Goal: Task Accomplishment & Management: Manage account settings

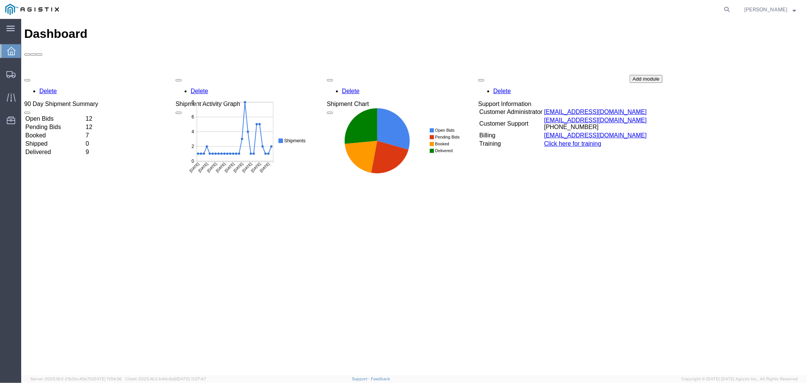
click at [84, 115] on td "Open Bids" at bounding box center [54, 119] width 59 height 8
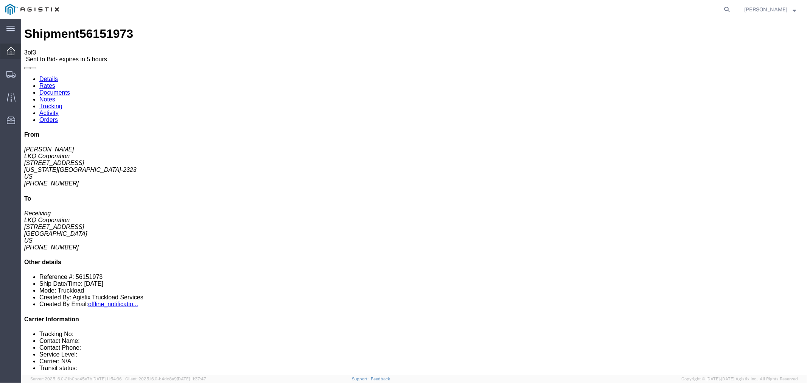
click at [16, 50] on div at bounding box center [10, 51] width 21 height 15
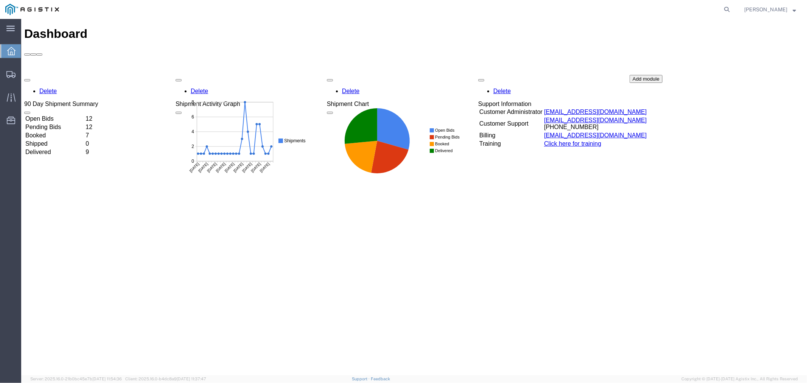
click at [78, 115] on td "Open Bids" at bounding box center [54, 119] width 59 height 8
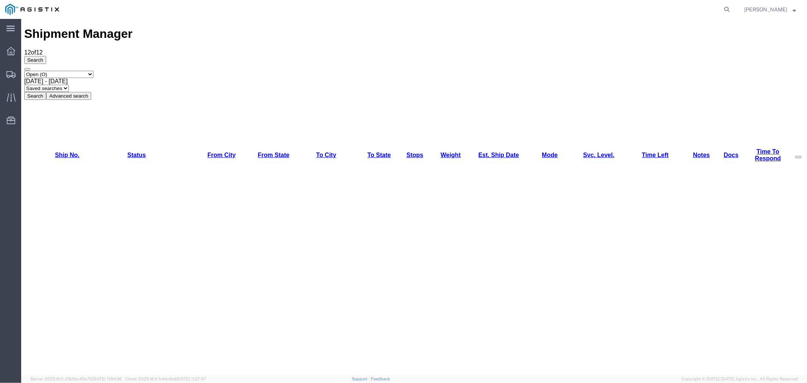
click at [441, 151] on link "Weight" at bounding box center [451, 154] width 20 height 6
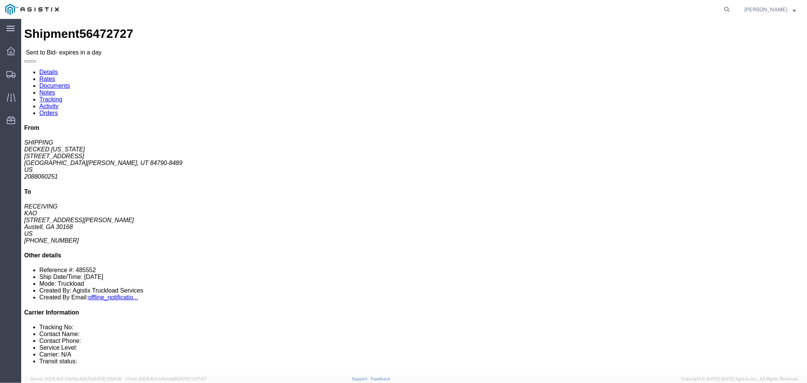
click link "Notes"
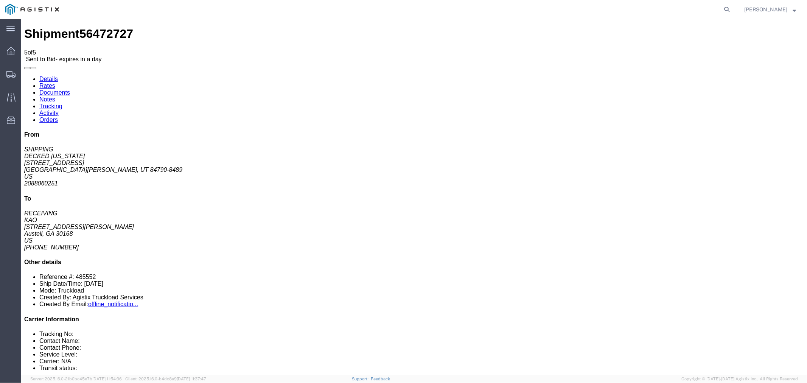
click at [49, 75] on link "Details" at bounding box center [48, 78] width 19 height 6
click icon "button"
click button "button"
click link "Rates"
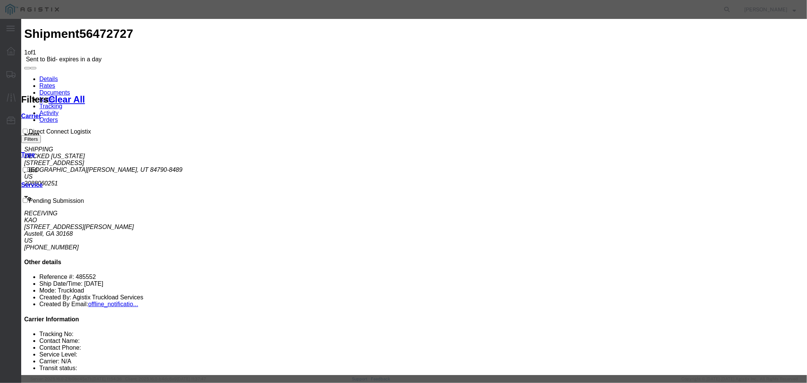
select select "4506"
drag, startPoint x: 441, startPoint y: 86, endPoint x: 442, endPoint y: 92, distance: 5.7
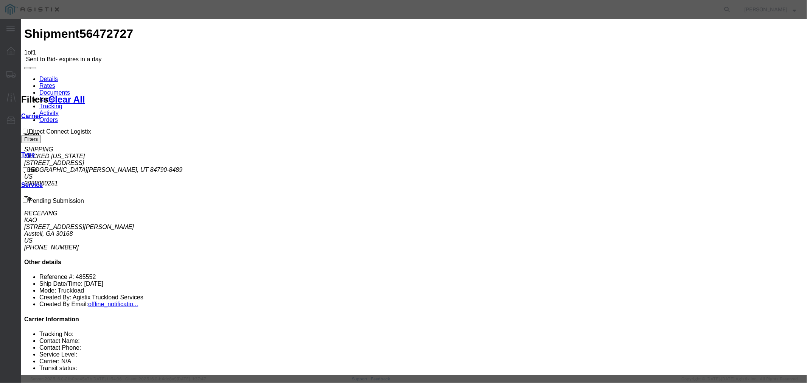
select select "15907"
drag, startPoint x: 558, startPoint y: 84, endPoint x: 567, endPoint y: 92, distance: 11.8
type input "DCL"
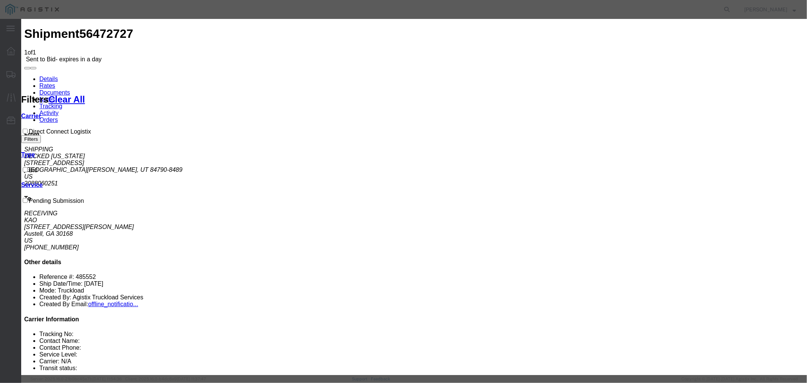
type input "3350"
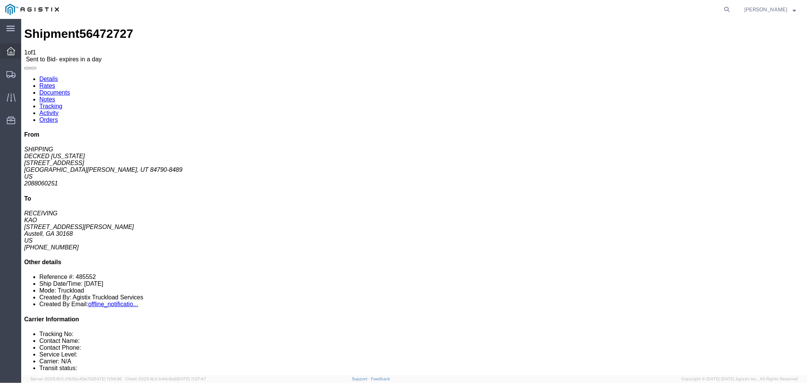
click at [14, 46] on div at bounding box center [10, 51] width 21 height 15
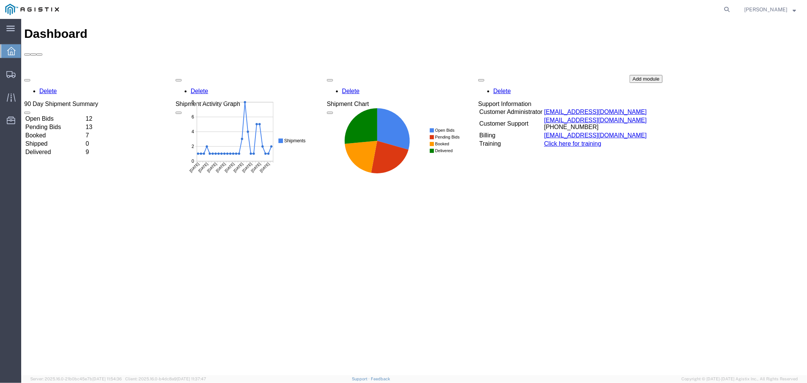
click at [80, 115] on td "Open Bids" at bounding box center [54, 119] width 59 height 8
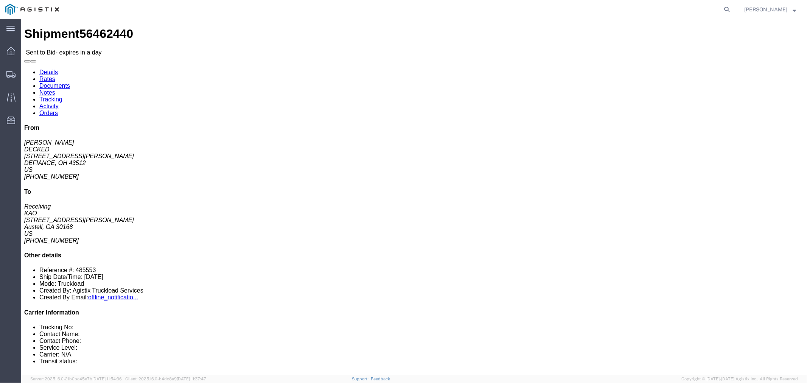
click button "button"
click link "Notes"
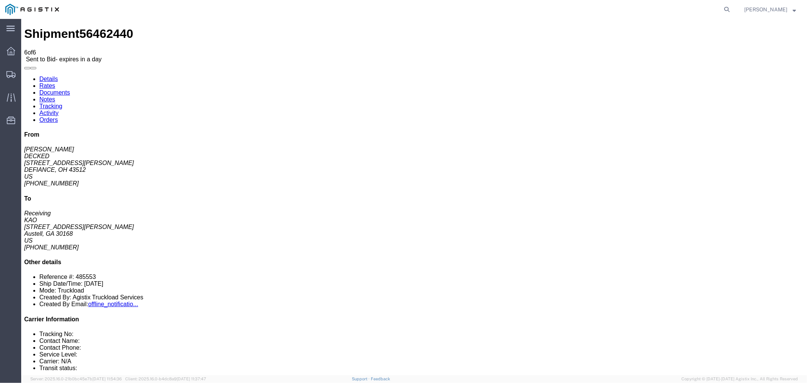
click at [55, 82] on link "Rates" at bounding box center [47, 85] width 16 height 6
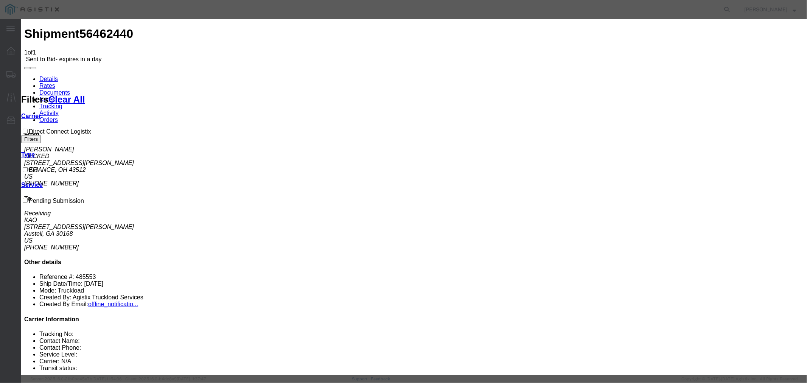
select select "4506"
drag, startPoint x: 433, startPoint y: 84, endPoint x: 442, endPoint y: 92, distance: 12.1
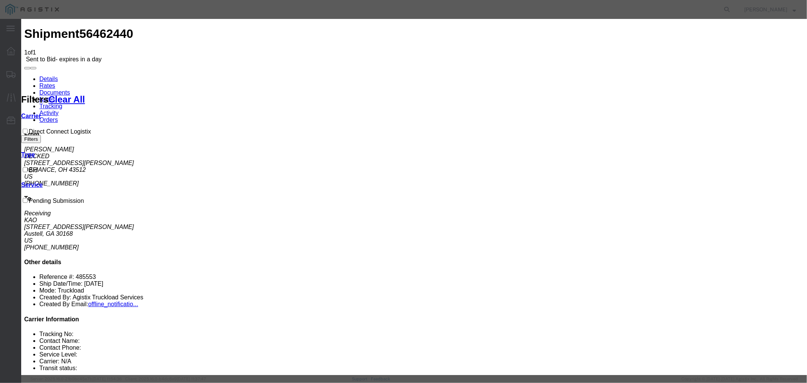
select select "15907"
type input "DCL"
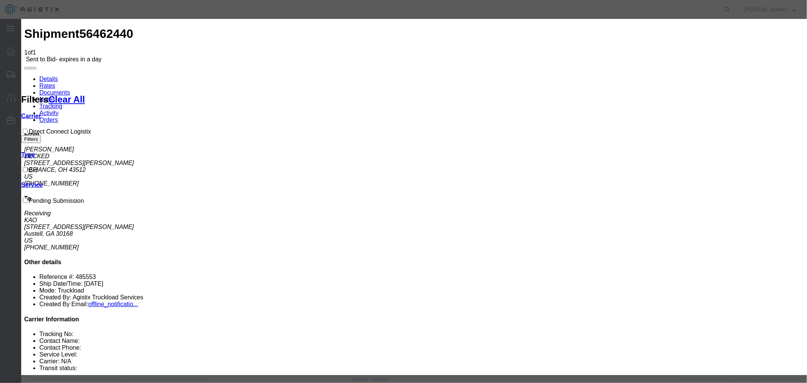
type input "1150"
type textarea "quoted as a partial...20 ft of space"
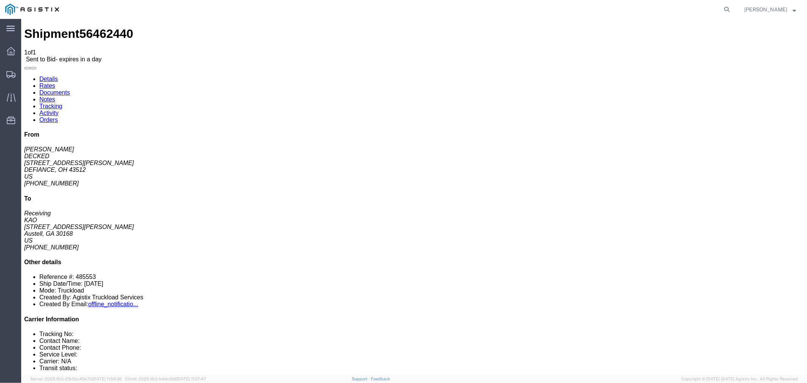
click at [53, 75] on link "Details" at bounding box center [48, 78] width 19 height 6
click at [12, 54] on icon at bounding box center [11, 51] width 8 height 8
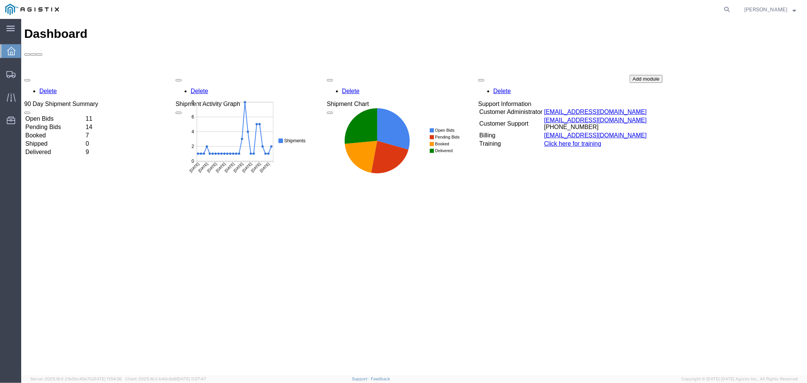
click at [113, 75] on div "Delete 90 Day Shipment Summary Open Bids 11 Pending Bids 14 Booked 7 Shipped 0 …" at bounding box center [414, 132] width 780 height 114
click at [84, 115] on td "Open Bids" at bounding box center [54, 119] width 59 height 8
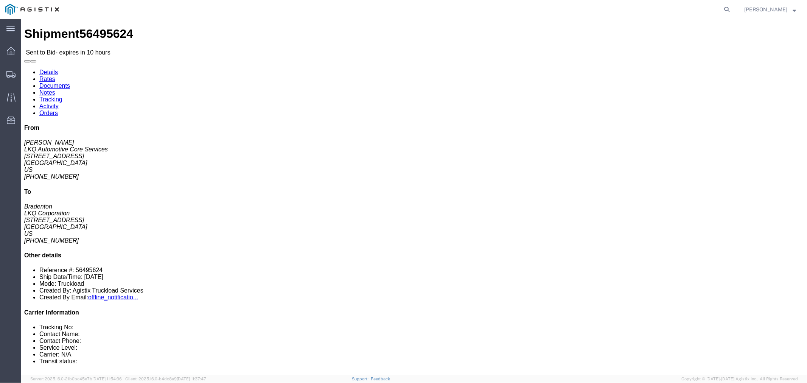
drag, startPoint x: 309, startPoint y: 89, endPoint x: 306, endPoint y: 92, distance: 4.3
click address "LKQ Corporation (Bradenton) 1185 1880 63rd Avenue East Bradenton, FL 34203 Unit…"
click link "Notes"
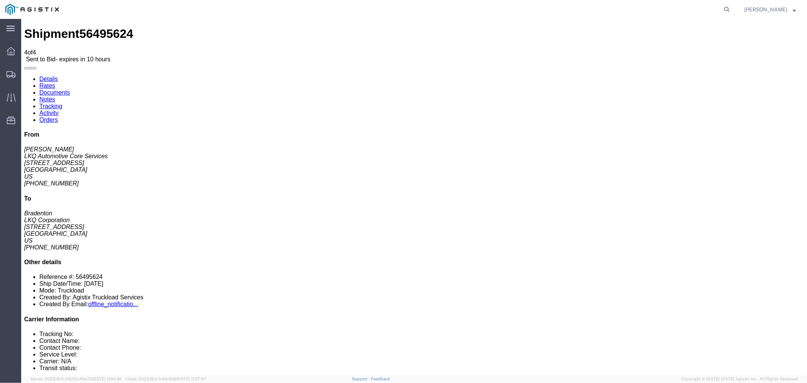
click at [50, 75] on link "Details" at bounding box center [48, 78] width 19 height 6
click link "Rates"
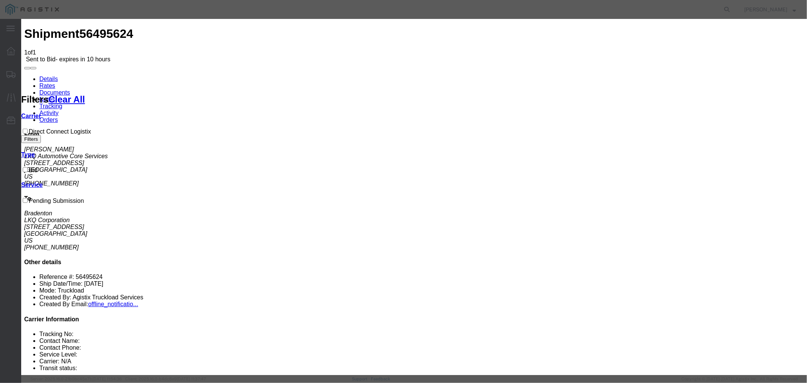
drag, startPoint x: 332, startPoint y: 89, endPoint x: 331, endPoint y: 93, distance: 3.8
select select "4506"
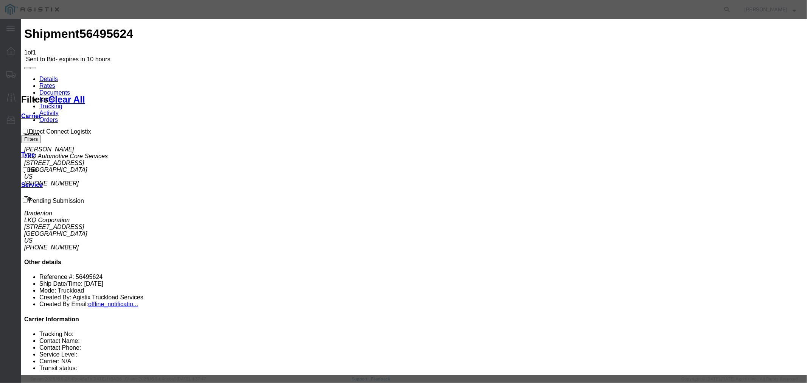
select select "15907"
type input "DCL"
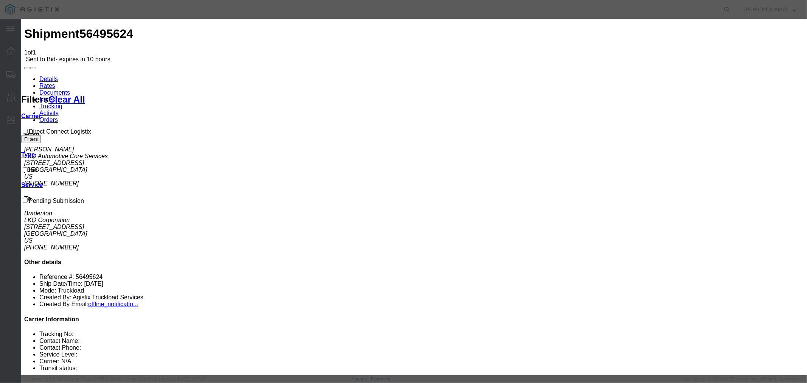
drag, startPoint x: 385, startPoint y: 41, endPoint x: 254, endPoint y: 16, distance: 132.8
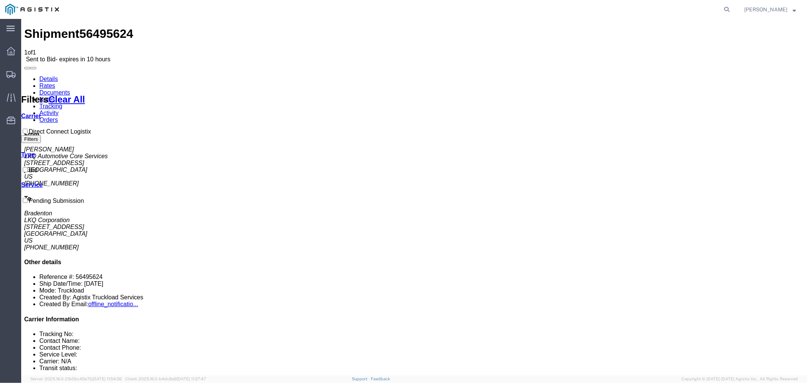
click at [55, 96] on link "Notes" at bounding box center [47, 99] width 16 height 6
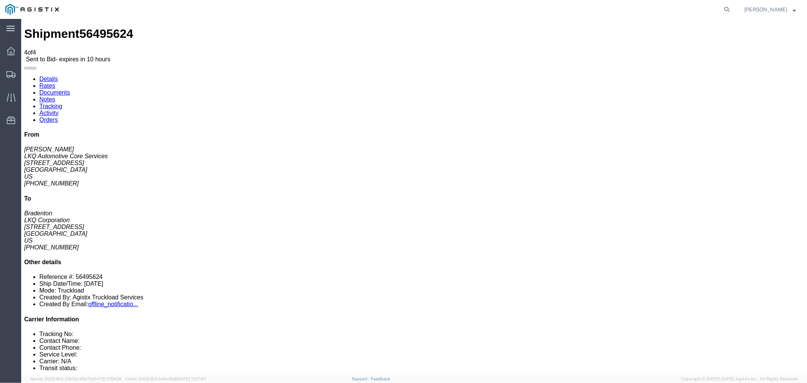
click at [55, 82] on link "Rates" at bounding box center [47, 85] width 16 height 6
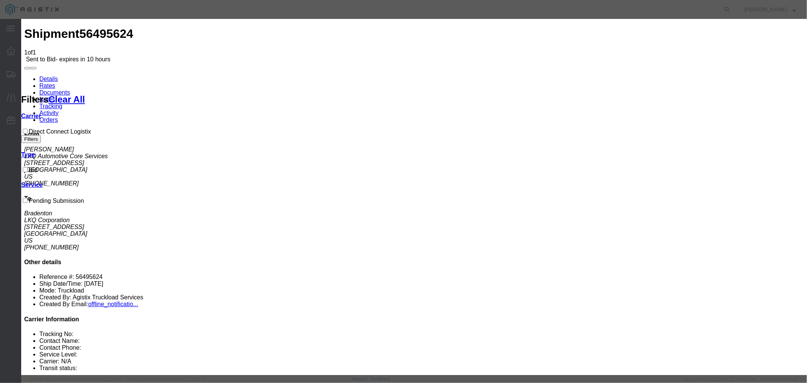
select select "4506"
drag, startPoint x: 424, startPoint y: 88, endPoint x: 429, endPoint y: 92, distance: 5.9
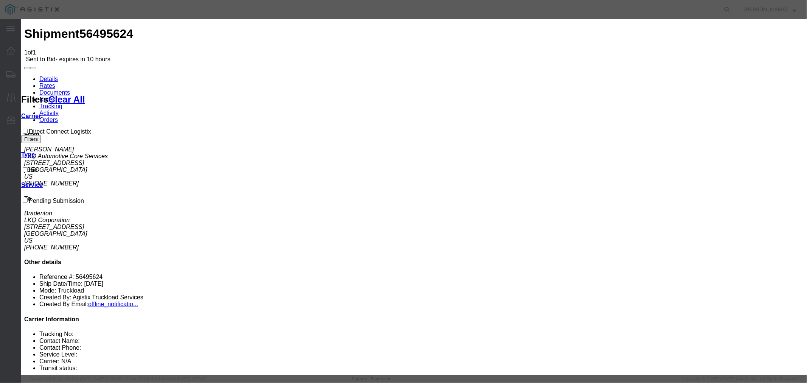
select select "15907"
type input "DCL"
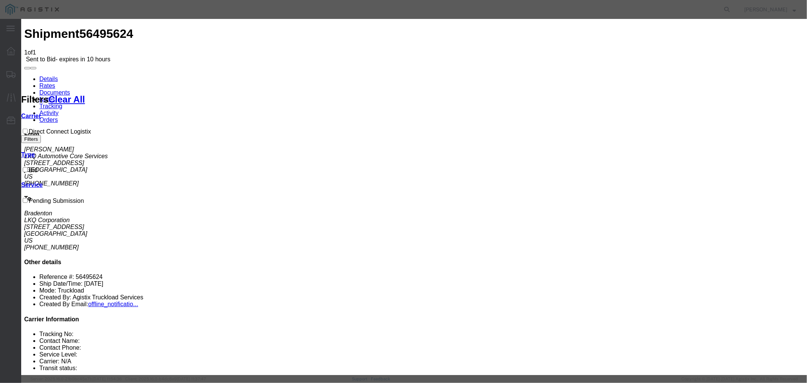
type input "3150"
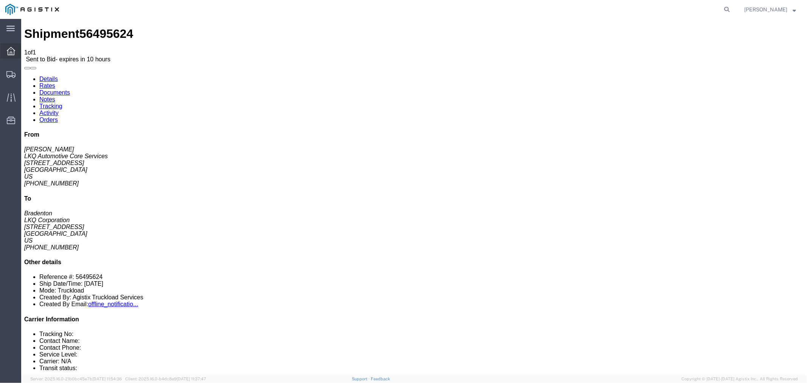
click at [8, 48] on icon at bounding box center [11, 51] width 8 height 8
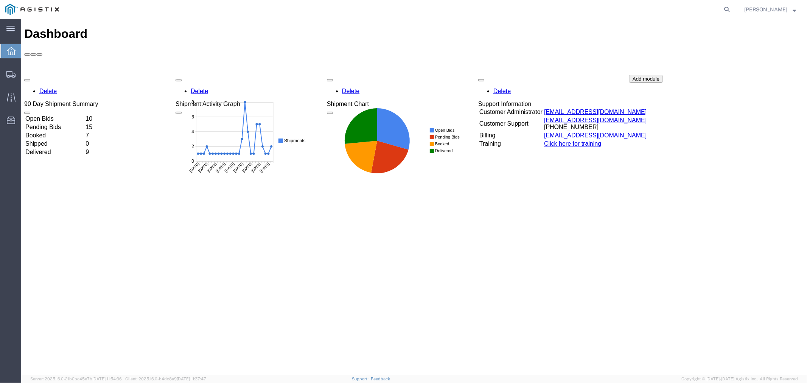
click at [58, 115] on td "Open Bids" at bounding box center [54, 119] width 59 height 8
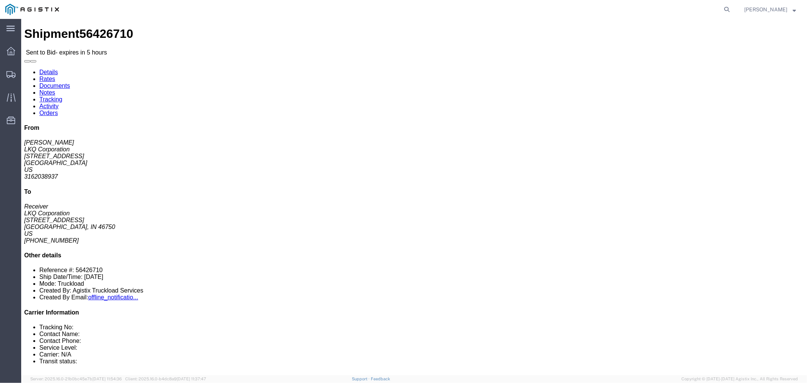
click button "button"
click link "Notes"
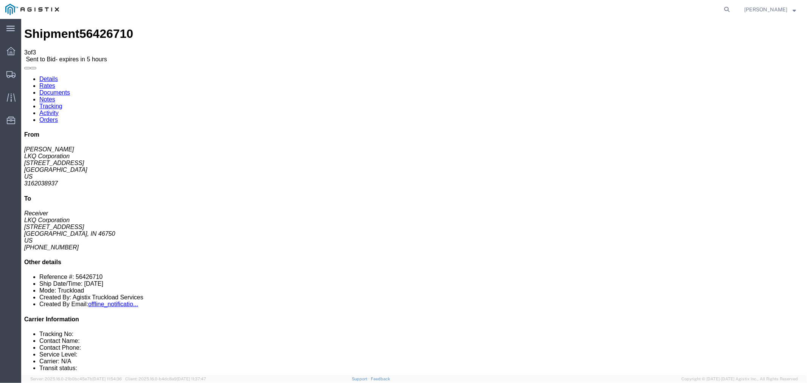
click at [55, 82] on link "Rates" at bounding box center [47, 85] width 16 height 6
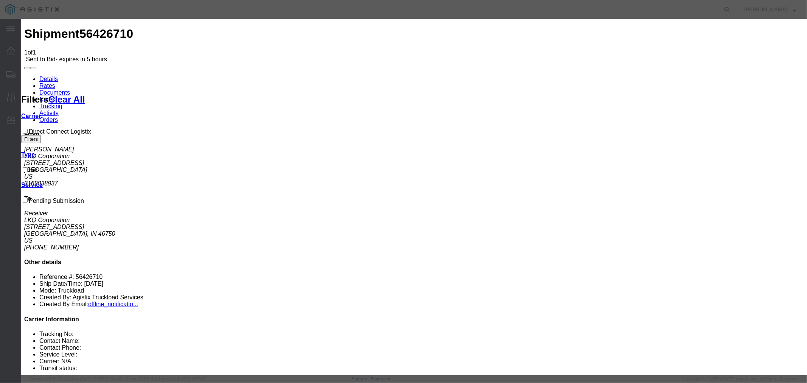
select select "4506"
select select "15907"
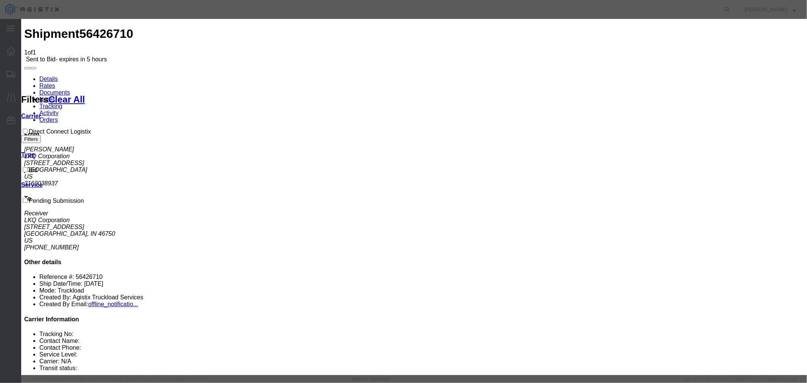
type input "DCL"
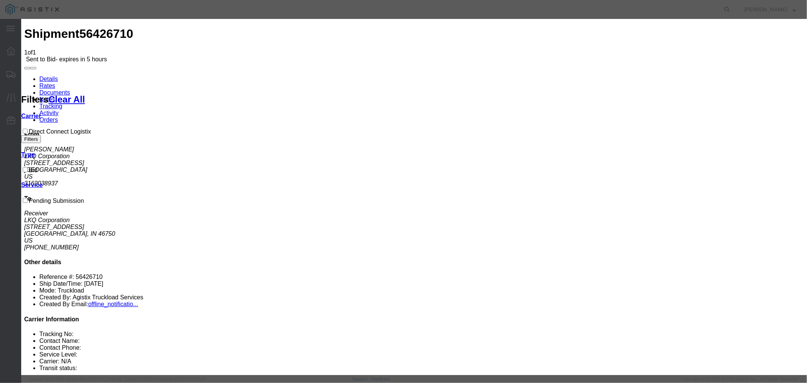
type input "1"
type input "1650"
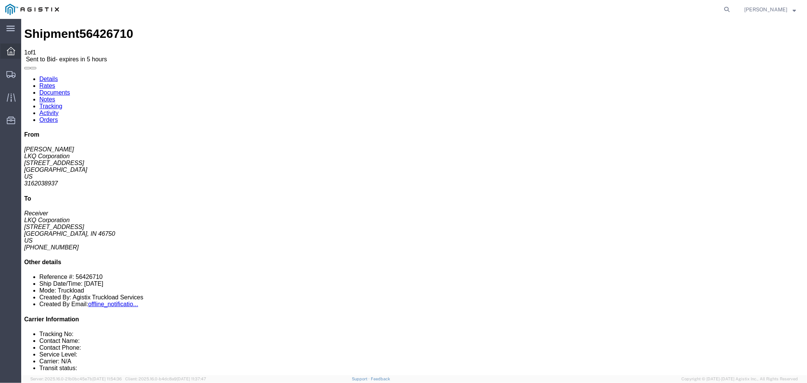
click at [11, 52] on icon at bounding box center [11, 51] width 8 height 8
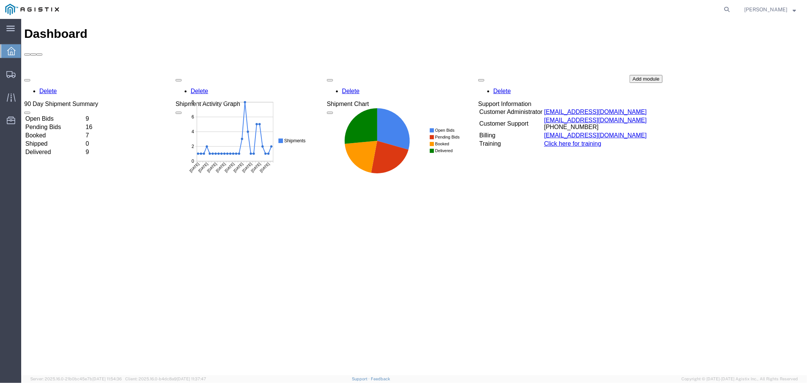
click at [84, 115] on td "Open Bids" at bounding box center [54, 119] width 59 height 8
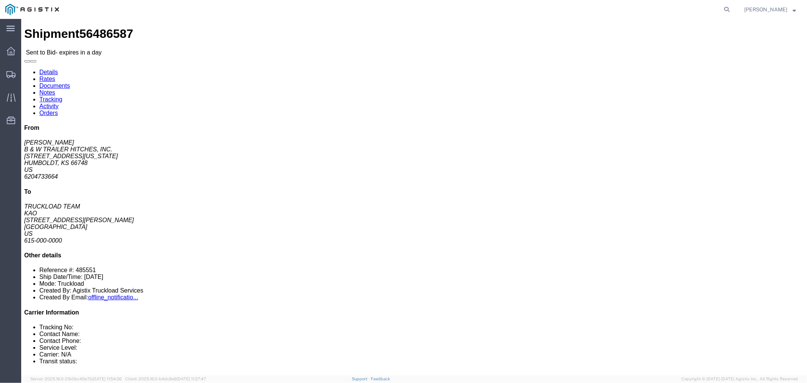
click button "button"
click at [5, 55] on div at bounding box center [10, 51] width 21 height 15
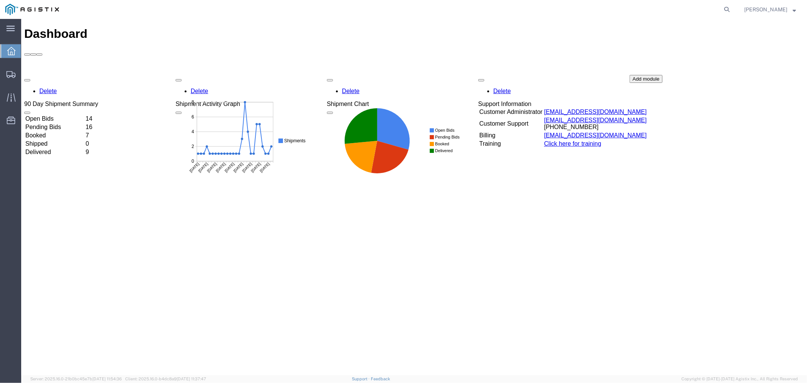
click at [84, 115] on td "Open Bids" at bounding box center [54, 119] width 59 height 8
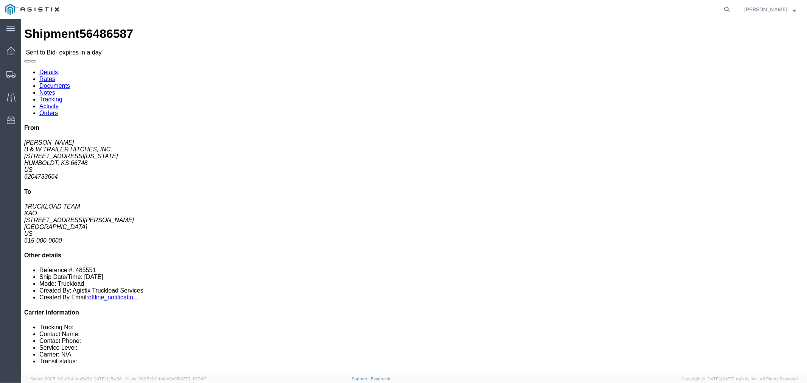
click link "Notes"
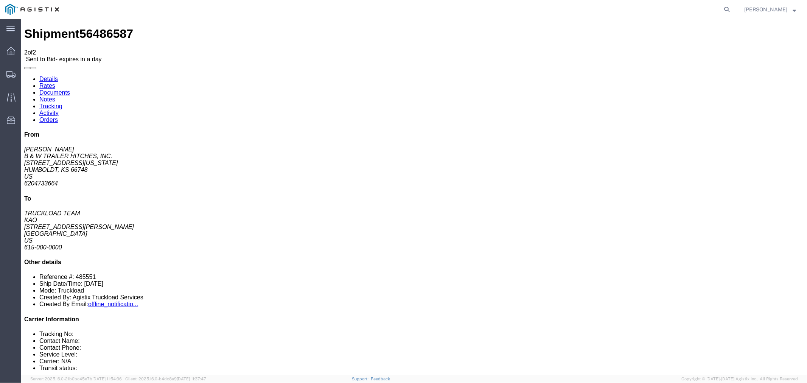
drag, startPoint x: 47, startPoint y: 43, endPoint x: 93, endPoint y: 84, distance: 61.6
click at [47, 75] on link "Details" at bounding box center [48, 78] width 19 height 6
click button "button"
click link "Rates"
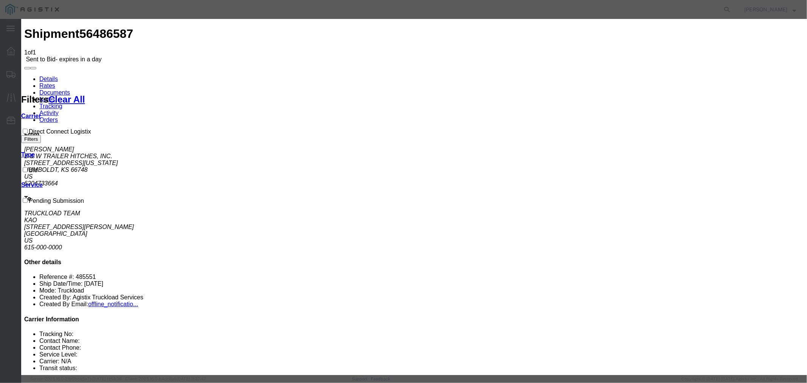
drag, startPoint x: 326, startPoint y: 86, endPoint x: 326, endPoint y: 93, distance: 6.8
select select "4506"
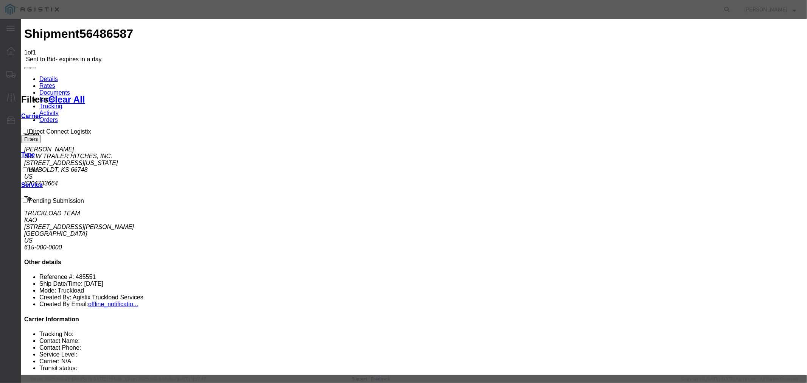
select select "15907"
drag, startPoint x: 566, startPoint y: 88, endPoint x: 569, endPoint y: 90, distance: 4.0
type input "DCL"
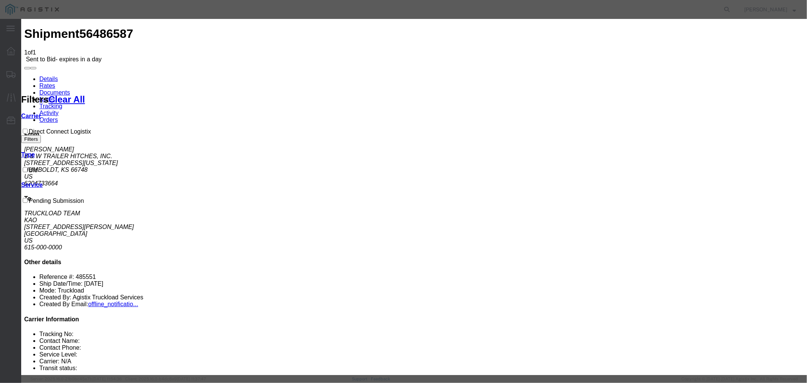
drag, startPoint x: 578, startPoint y: 170, endPoint x: 579, endPoint y: 167, distance: 4.0
type input "1940"
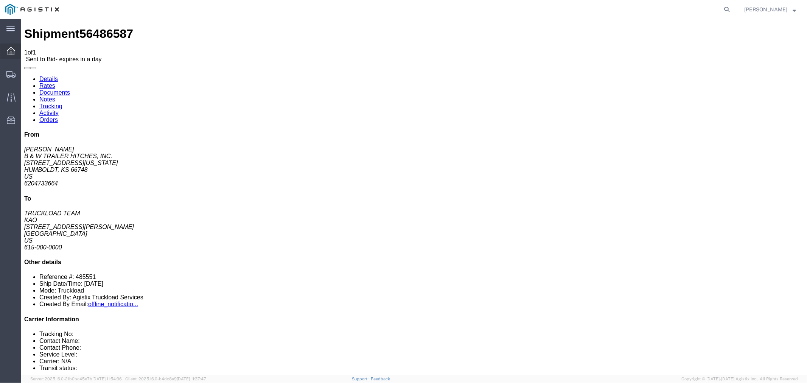
click at [13, 53] on icon at bounding box center [11, 51] width 8 height 8
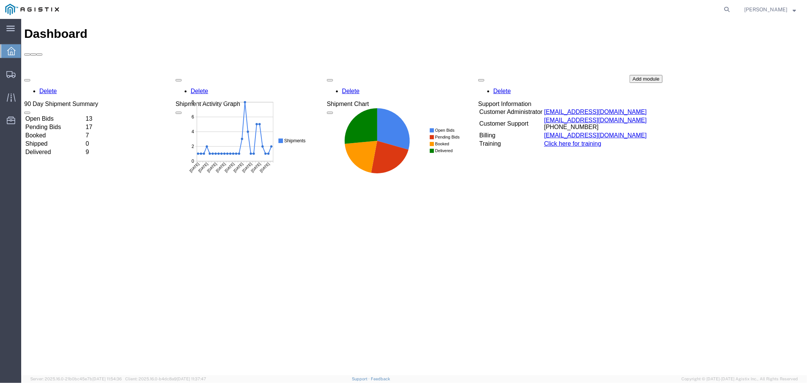
click at [84, 115] on td "Open Bids" at bounding box center [54, 119] width 59 height 8
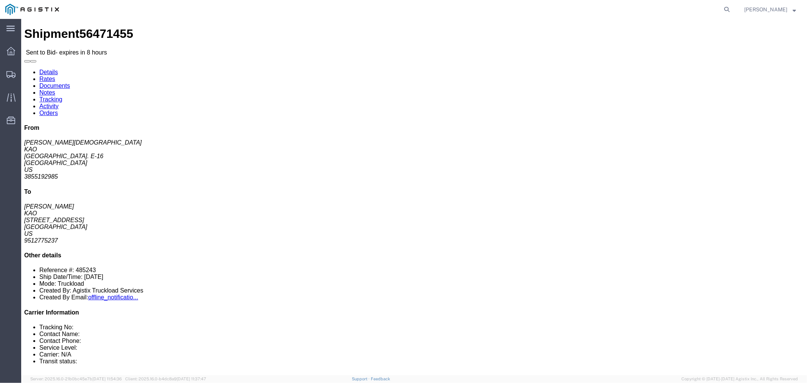
click link "Notes"
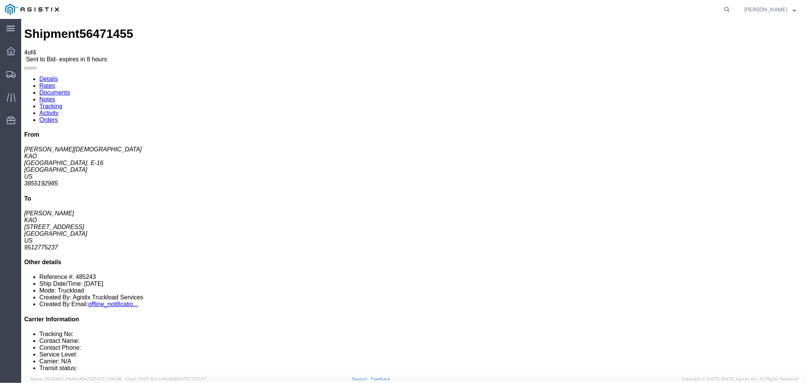
click at [55, 75] on link "Details" at bounding box center [48, 78] width 19 height 6
click button "button"
click link "Rates"
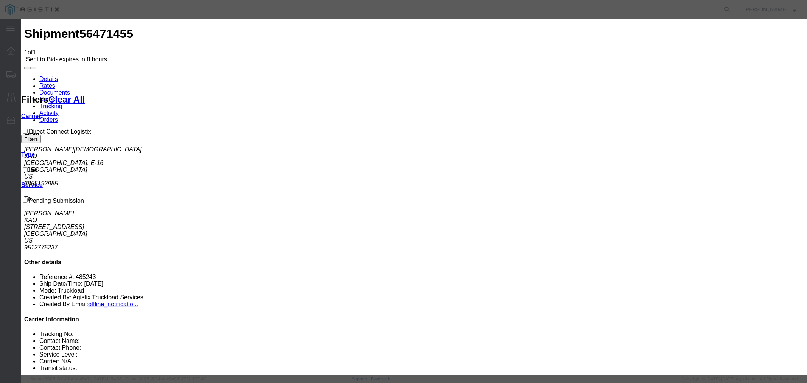
select select "4506"
select select "15907"
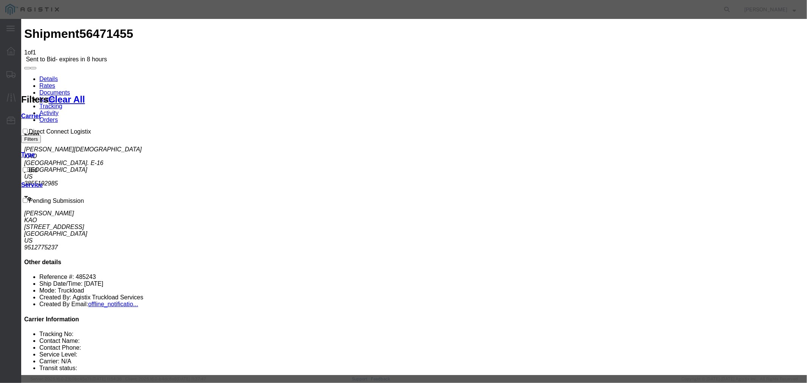
type input "DCL"
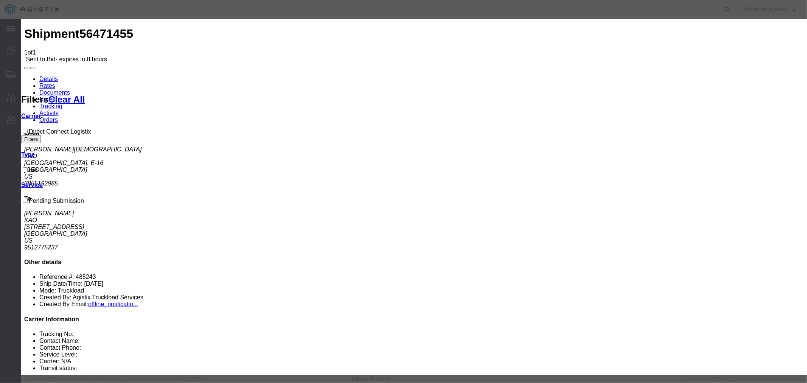
type input "2290"
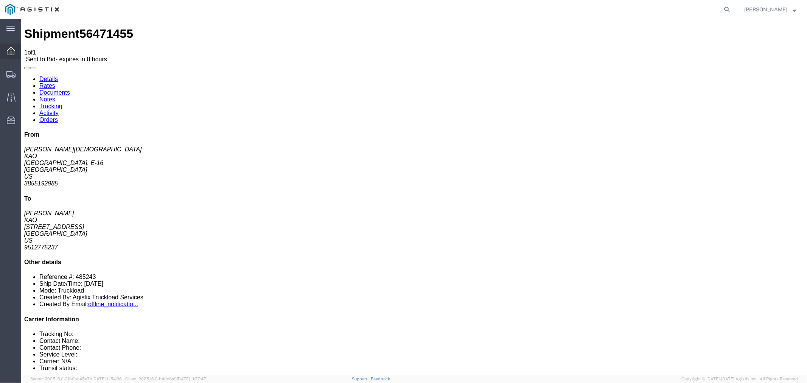
click at [7, 52] on icon at bounding box center [11, 51] width 8 height 8
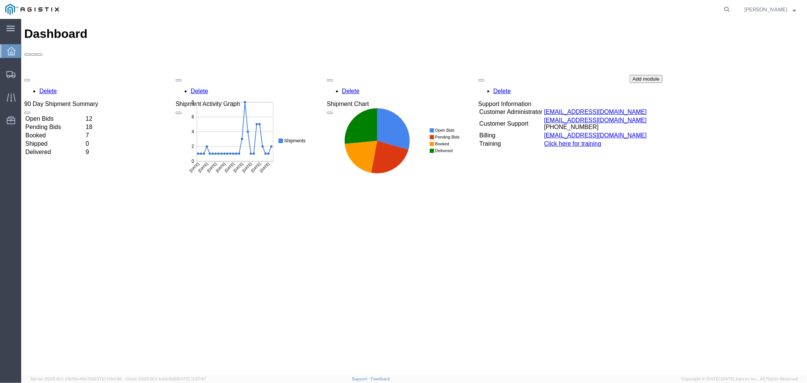
click at [74, 115] on td "Open Bids" at bounding box center [54, 119] width 59 height 8
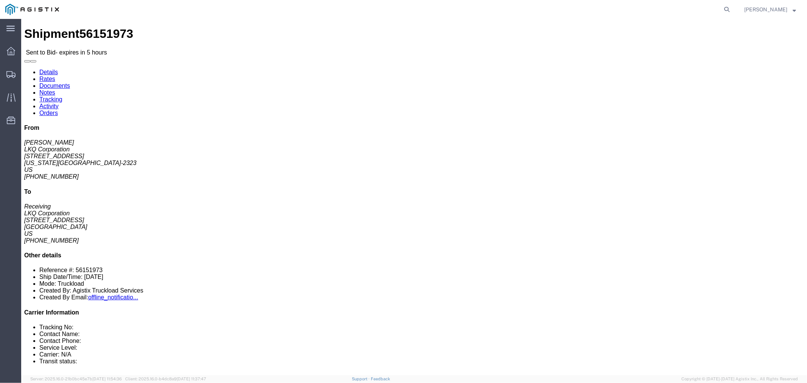
click link "Notes"
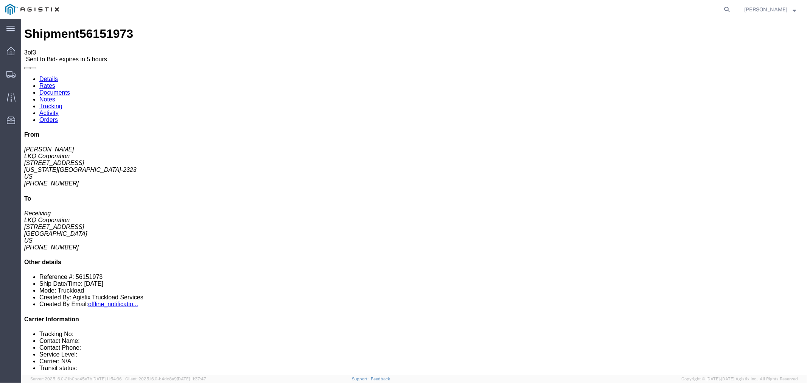
click at [55, 82] on link "Rates" at bounding box center [47, 85] width 16 height 6
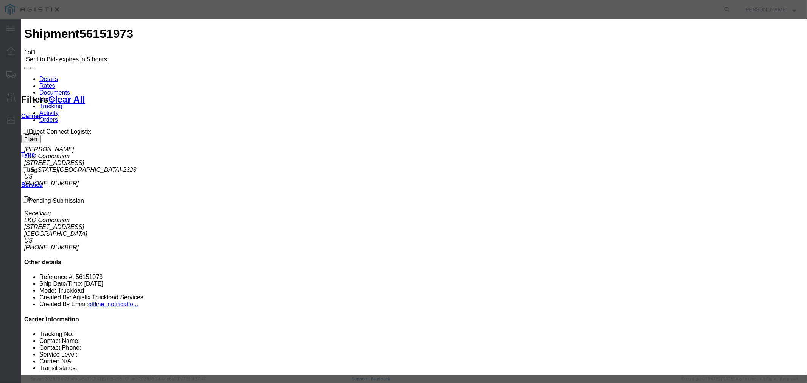
drag, startPoint x: 294, startPoint y: 87, endPoint x: 299, endPoint y: 93, distance: 7.8
select select "4506"
drag, startPoint x: 472, startPoint y: 108, endPoint x: 456, endPoint y: 92, distance: 22.5
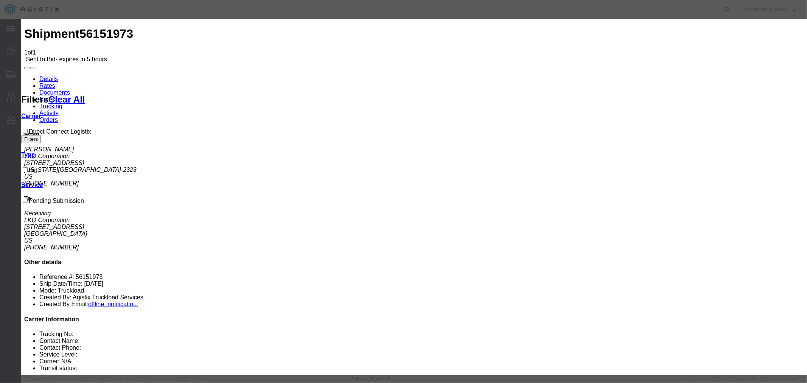
select select "15907"
type input "DCL"
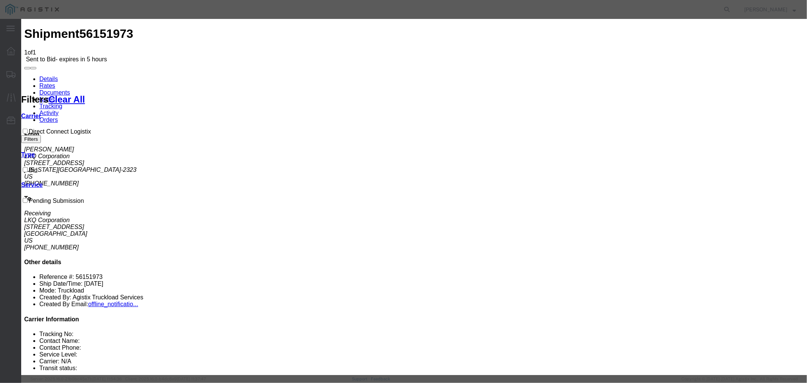
type input "1850"
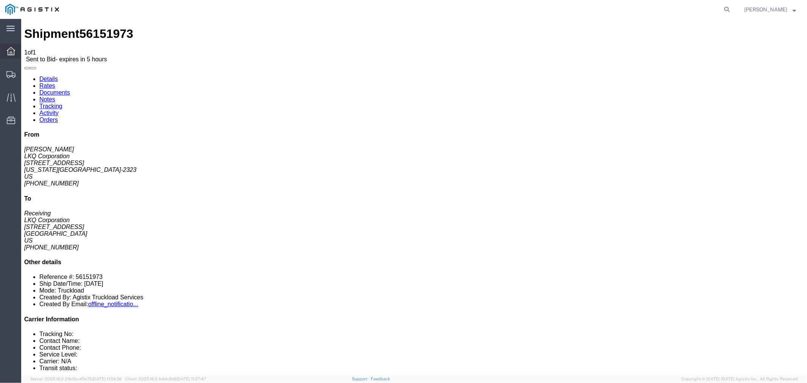
click at [10, 55] on icon at bounding box center [11, 51] width 8 height 8
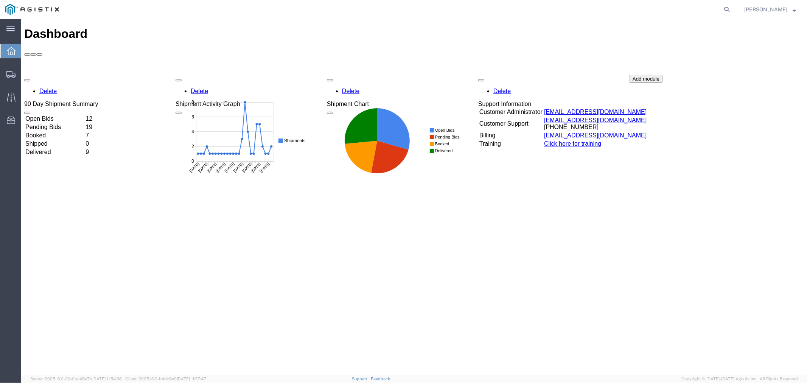
click at [55, 115] on td "Open Bids" at bounding box center [54, 119] width 59 height 8
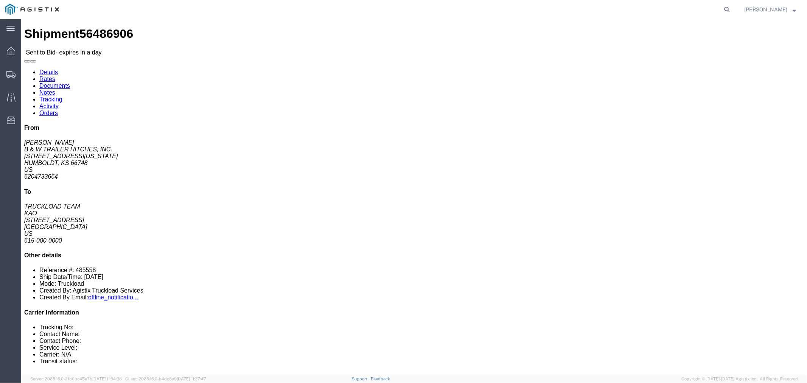
click link "Notes"
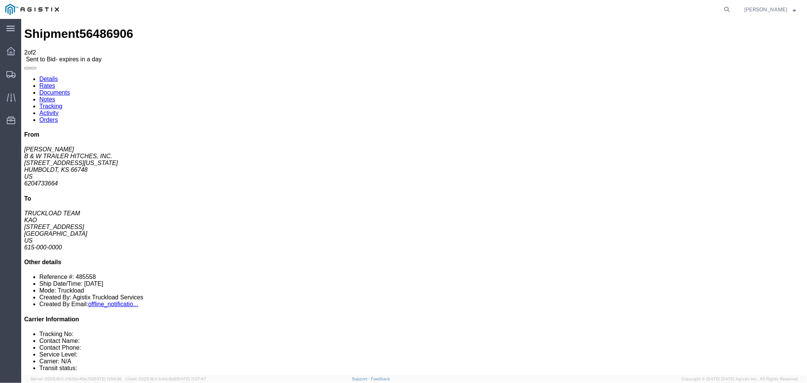
click at [55, 82] on link "Rates" at bounding box center [47, 85] width 16 height 6
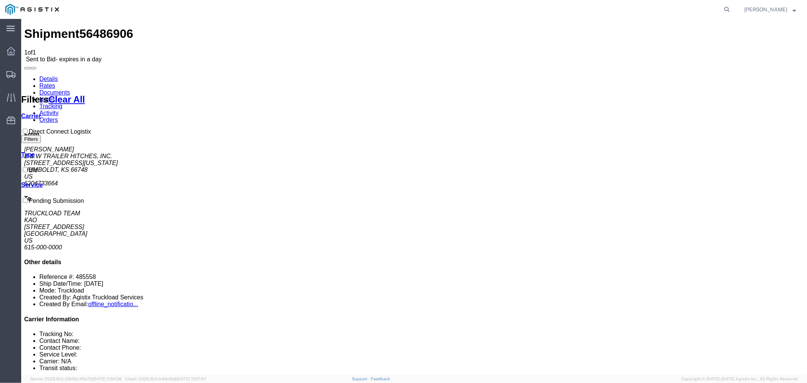
click at [50, 75] on link "Details" at bounding box center [48, 78] width 19 height 6
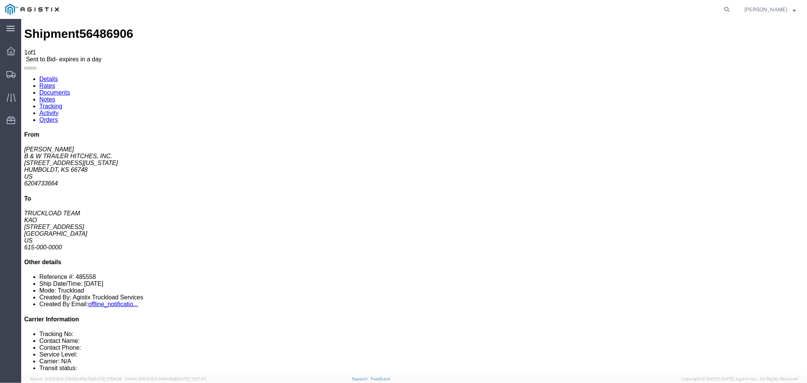
click button "button"
click link "Rates"
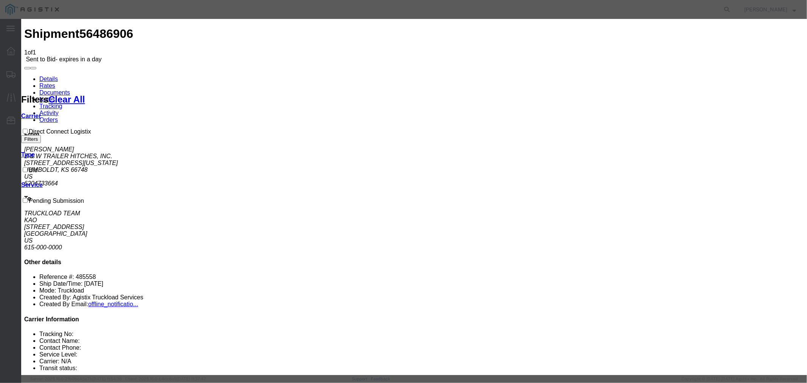
select select "4506"
select select "15907"
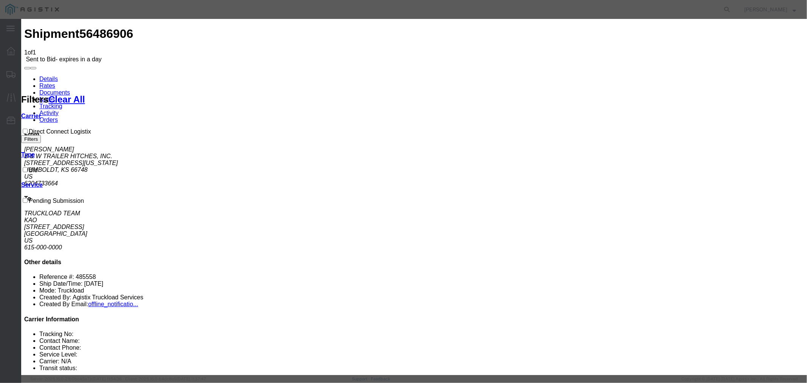
type input "DCL"
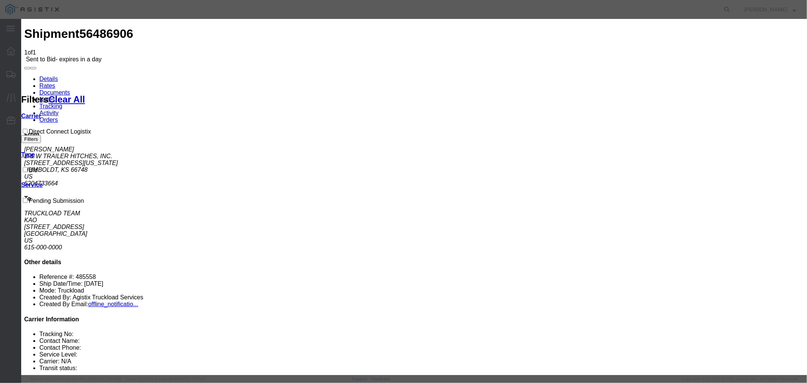
type input "1175"
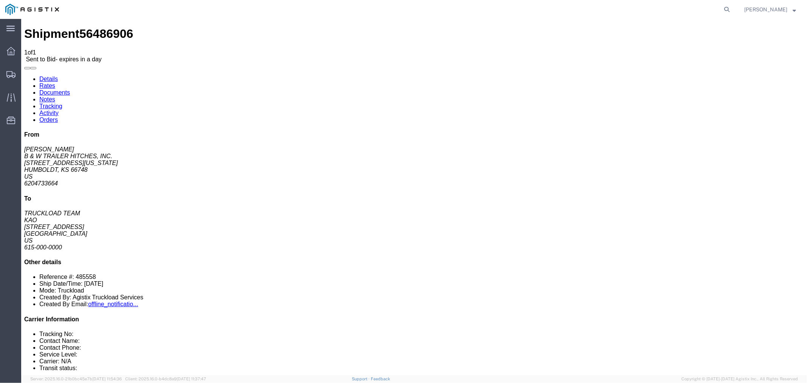
click at [55, 96] on link "Notes" at bounding box center [47, 99] width 16 height 6
click at [12, 51] on icon at bounding box center [11, 51] width 8 height 8
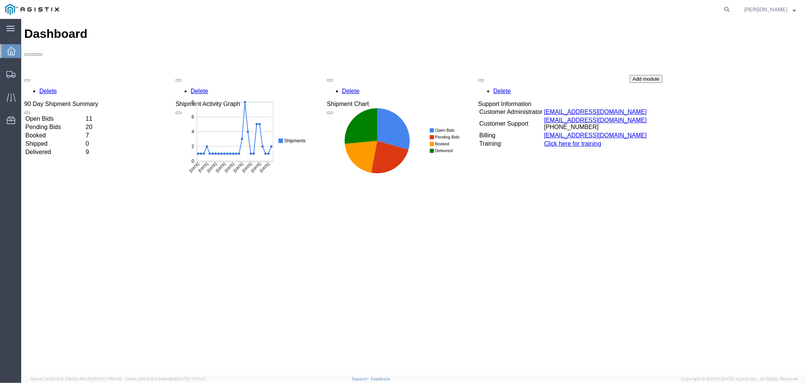
click at [84, 115] on td "Open Bids" at bounding box center [54, 119] width 59 height 8
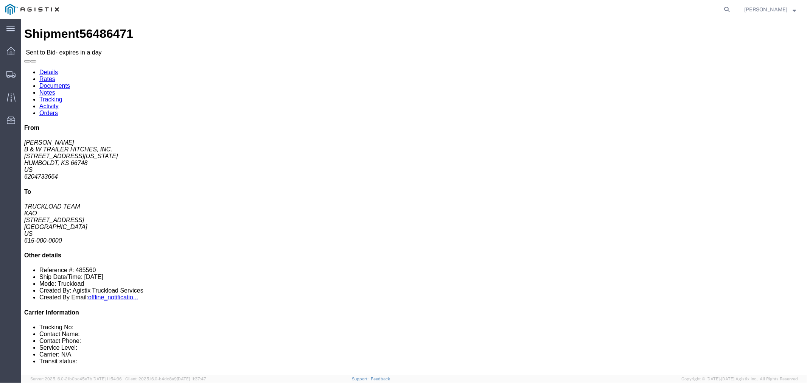
drag, startPoint x: 126, startPoint y: 26, endPoint x: 128, endPoint y: 50, distance: 23.9
click link "Notes"
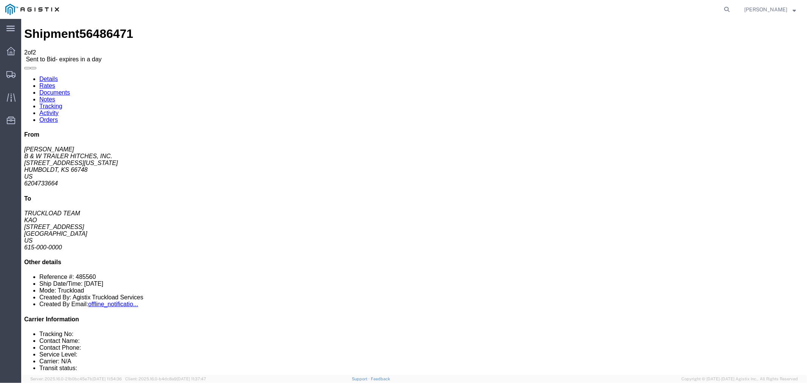
click at [55, 82] on link "Rates" at bounding box center [47, 85] width 16 height 6
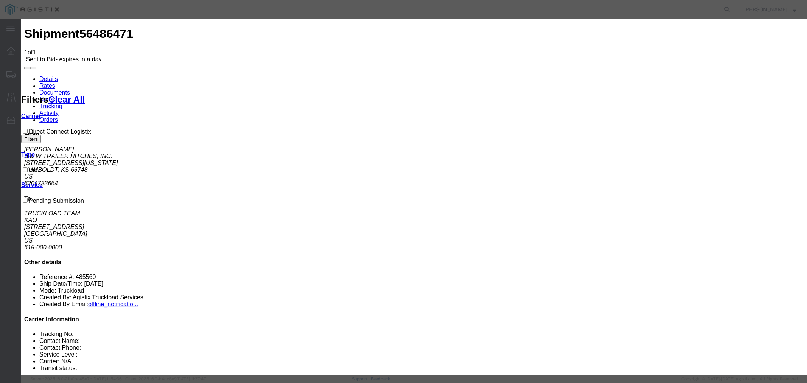
drag, startPoint x: 311, startPoint y: 86, endPoint x: 315, endPoint y: 92, distance: 7.7
select select "4506"
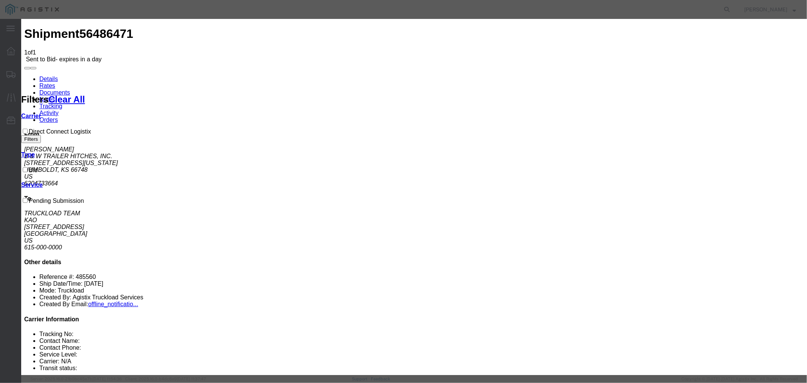
select select "15907"
type input "DCL"
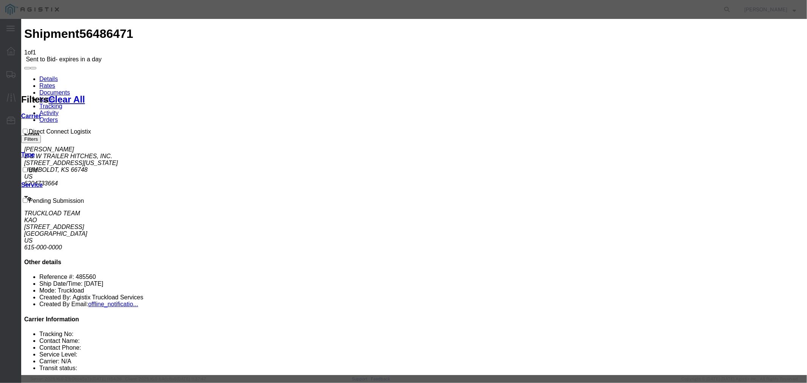
type input "1175"
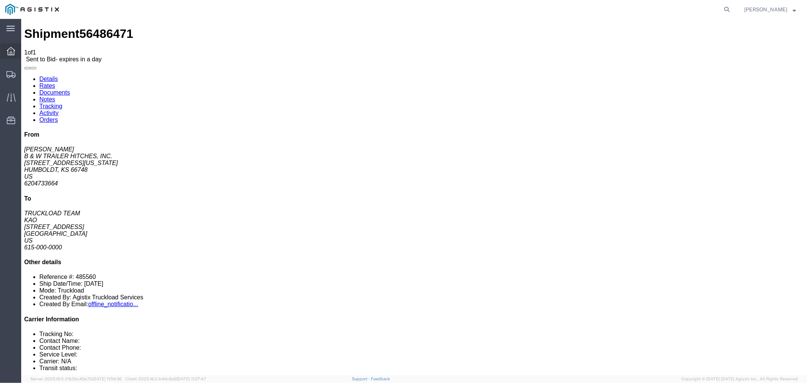
click at [5, 48] on div at bounding box center [10, 51] width 21 height 15
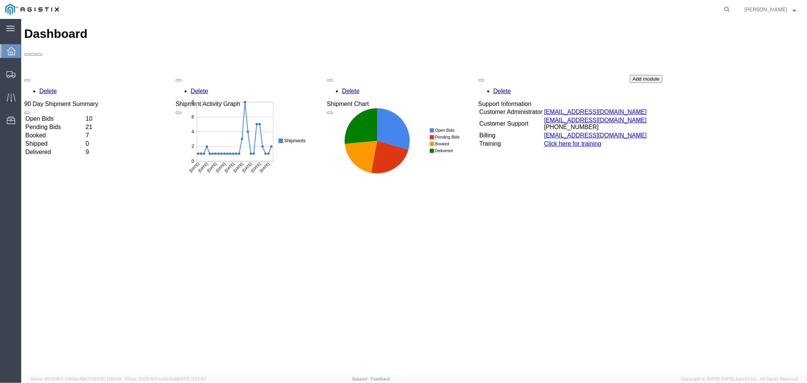
click at [66, 115] on td "Open Bids" at bounding box center [54, 119] width 59 height 8
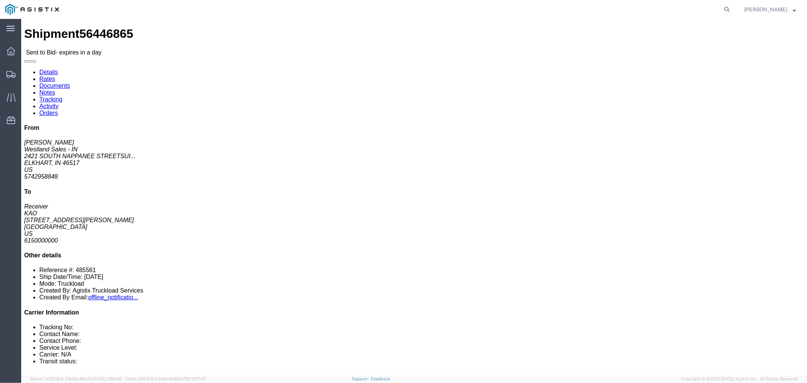
click link "Notes"
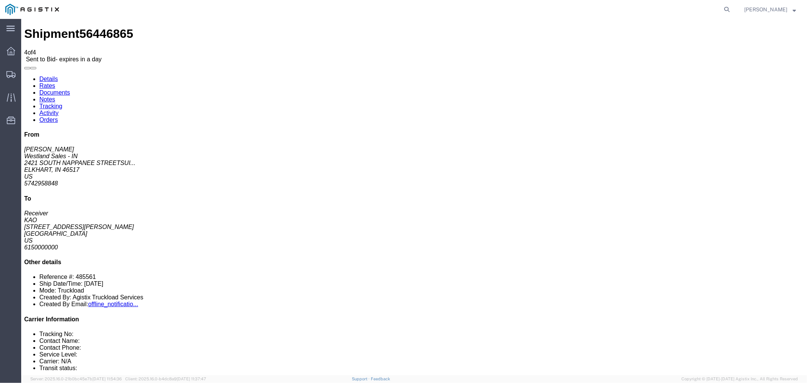
click at [55, 82] on link "Rates" at bounding box center [47, 85] width 16 height 6
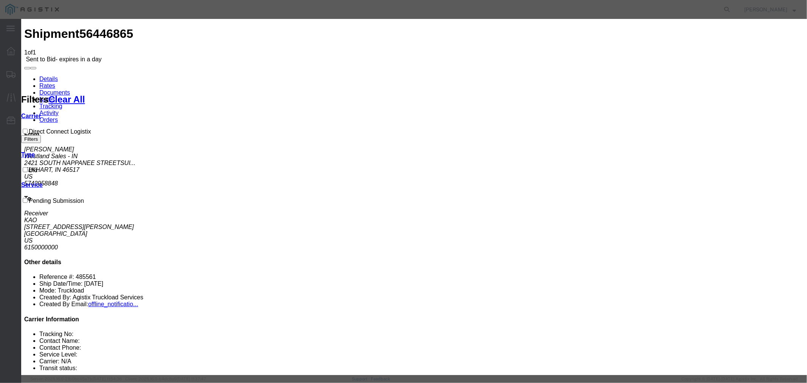
select select "4506"
select select "15907"
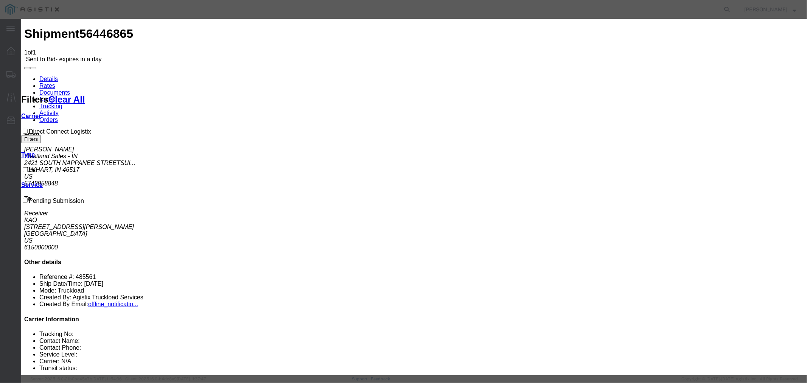
drag, startPoint x: 570, startPoint y: 85, endPoint x: 576, endPoint y: 93, distance: 10.1
type input "DCL"
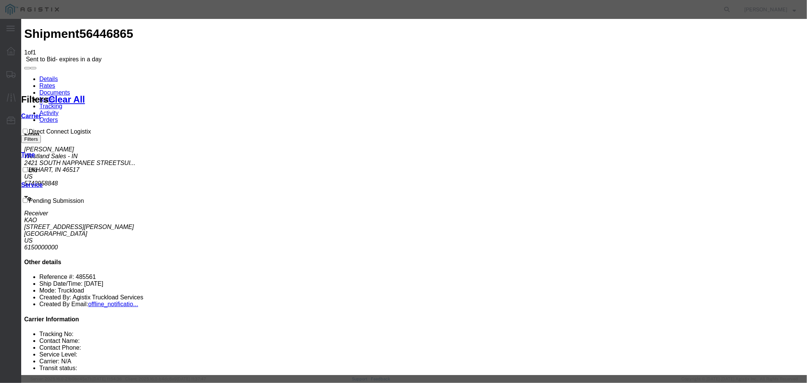
drag, startPoint x: 613, startPoint y: 335, endPoint x: 458, endPoint y: 187, distance: 213.9
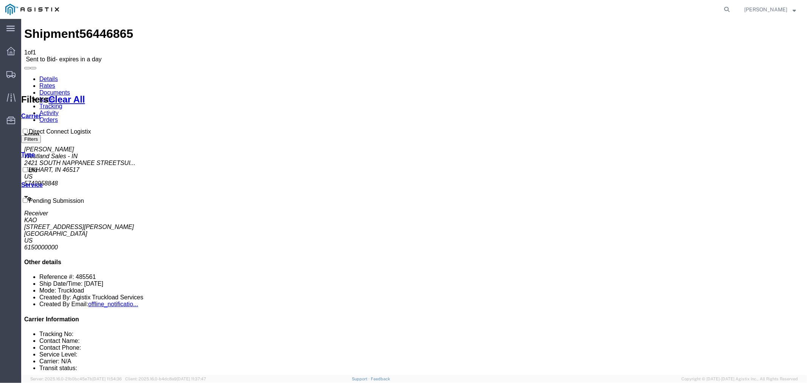
click at [55, 96] on link "Notes" at bounding box center [47, 99] width 16 height 6
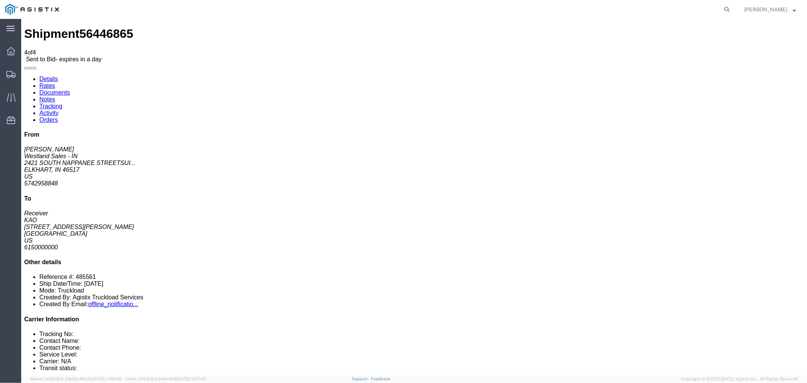
click at [55, 82] on link "Rates" at bounding box center [47, 85] width 16 height 6
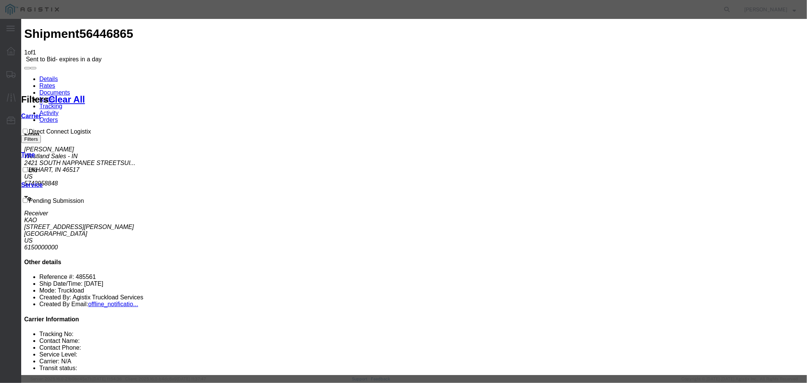
drag, startPoint x: 318, startPoint y: 89, endPoint x: 321, endPoint y: 93, distance: 4.7
select select "4506"
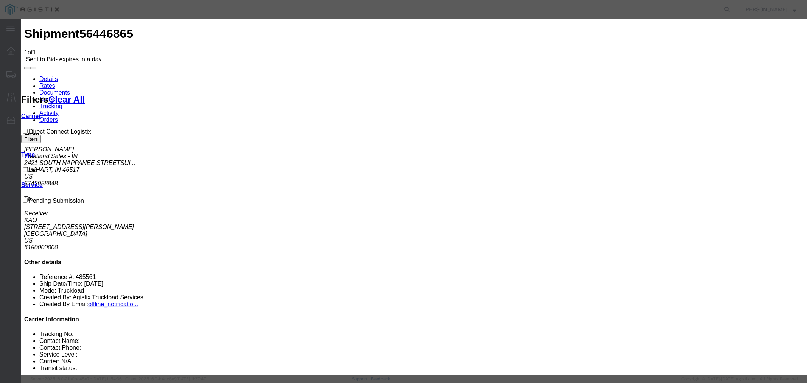
select select "15907"
type input "DCL"
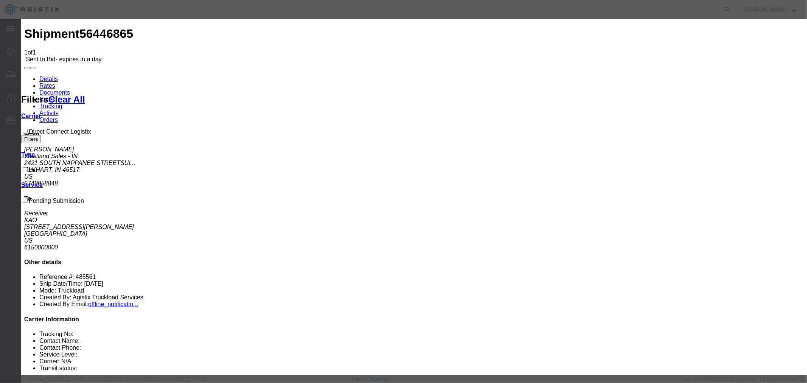
type input "650"
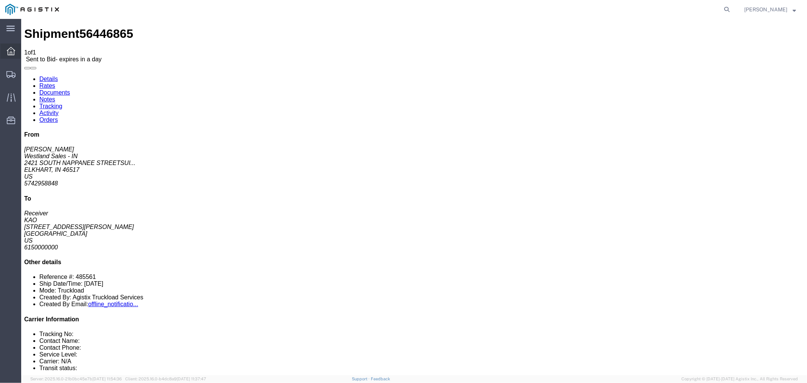
click at [14, 52] on icon at bounding box center [11, 51] width 8 height 8
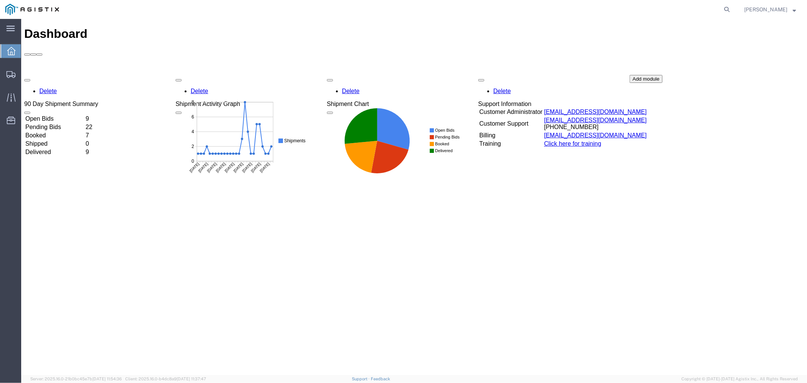
click at [84, 115] on td "Open Bids" at bounding box center [54, 119] width 59 height 8
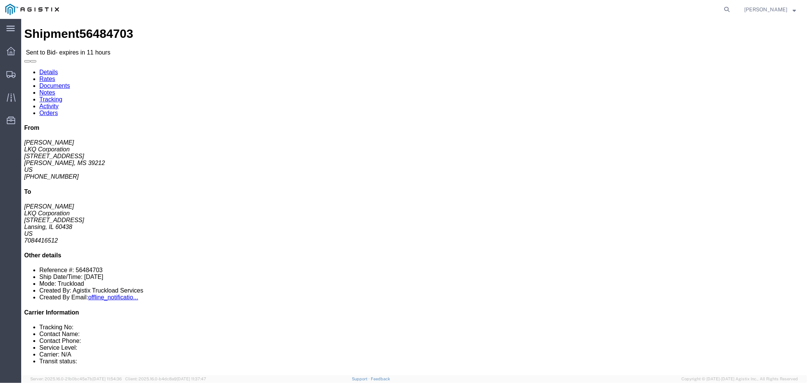
click link "Notes"
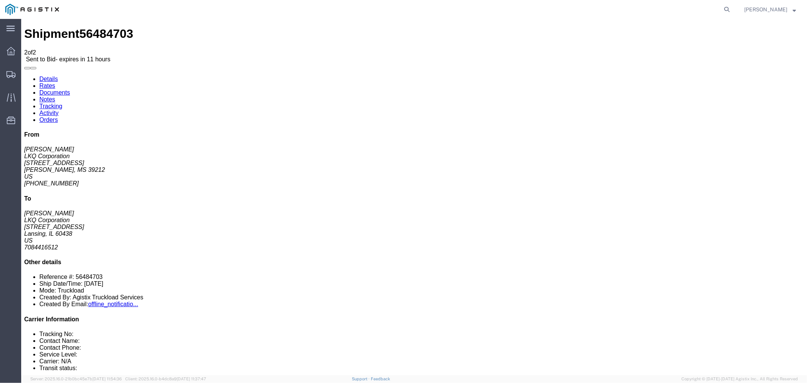
click at [55, 75] on link "Details" at bounding box center [48, 78] width 19 height 6
click button "button"
click link "Rates"
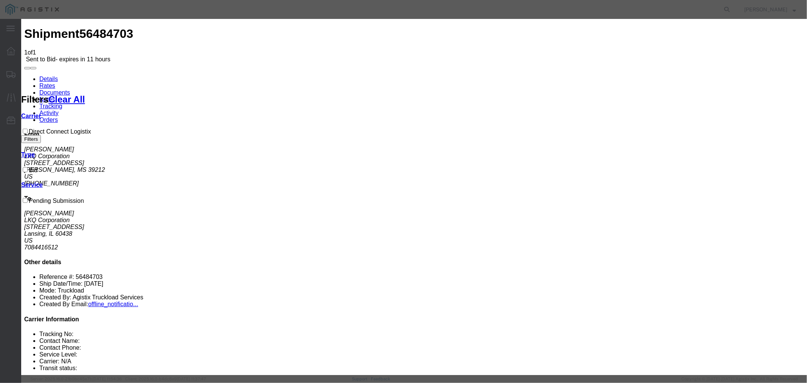
select select "4506"
select select "15907"
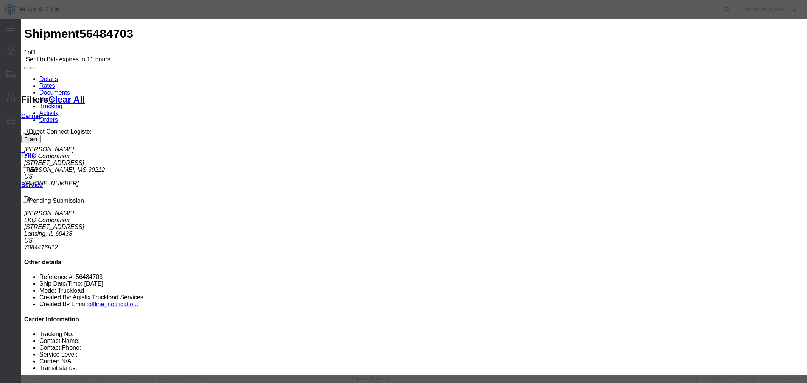
type input "DCL"
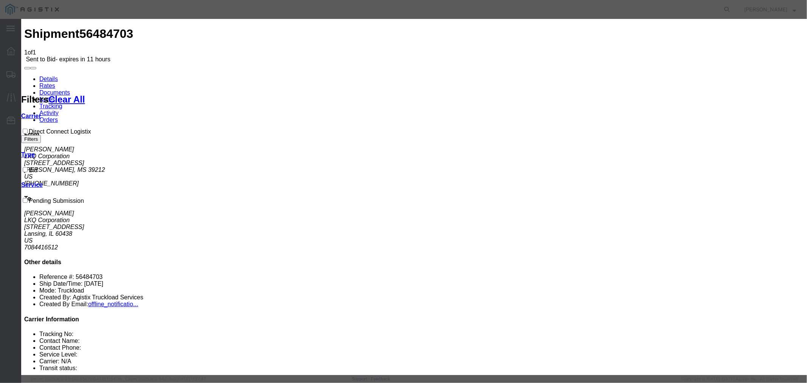
drag, startPoint x: 579, startPoint y: 175, endPoint x: 583, endPoint y: 170, distance: 5.4
type input "1590"
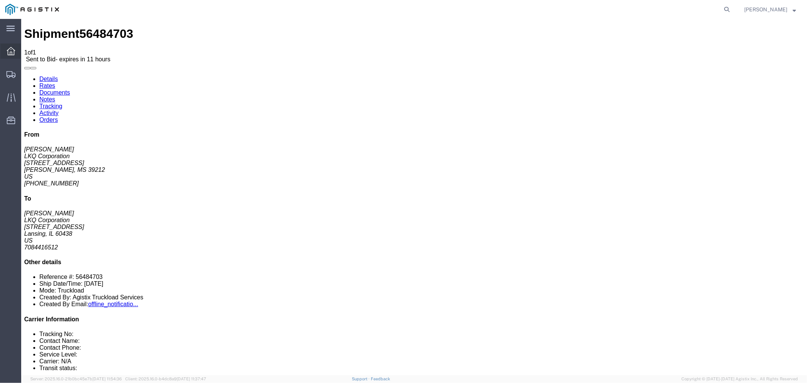
click at [10, 51] on icon at bounding box center [11, 51] width 8 height 8
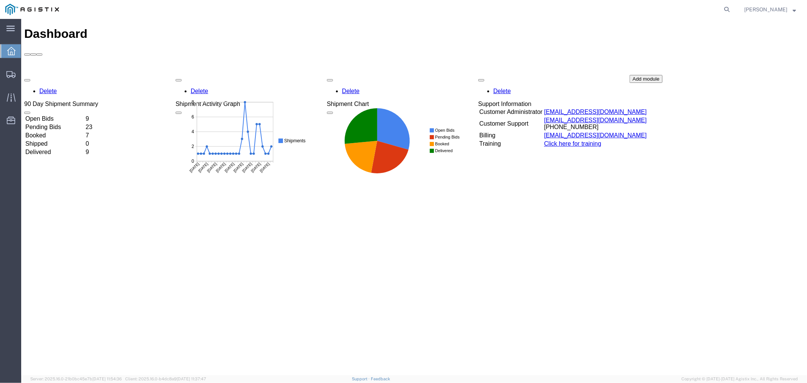
click at [84, 115] on td "Open Bids" at bounding box center [54, 119] width 59 height 8
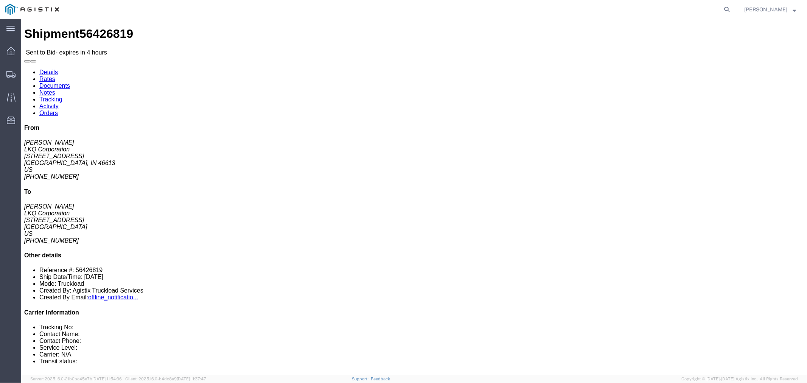
click button "button"
click link "Notes"
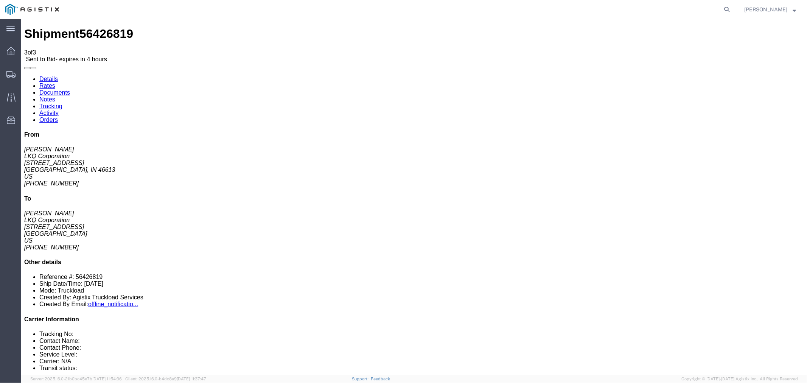
click at [55, 82] on link "Rates" at bounding box center [47, 85] width 16 height 6
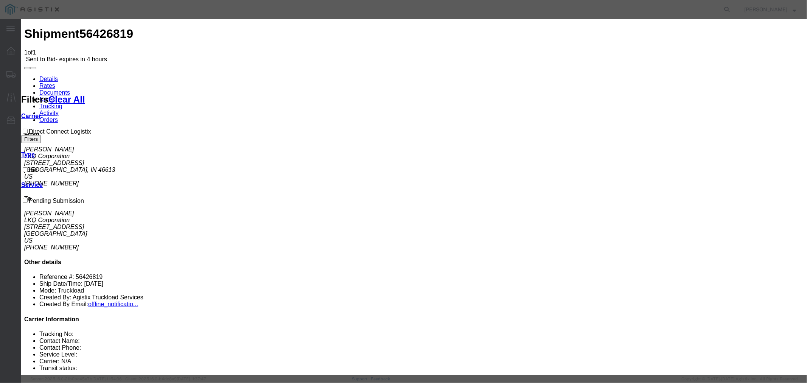
select select "4506"
select select "15907"
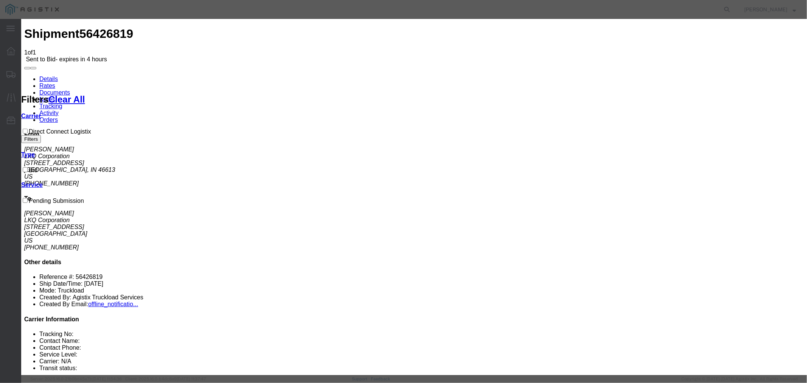
type input "DCL"
drag, startPoint x: 577, startPoint y: 170, endPoint x: 554, endPoint y: 140, distance: 38.0
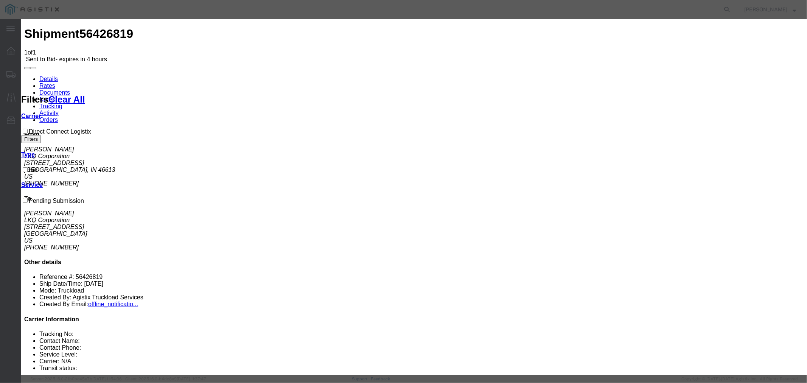
type input "2250"
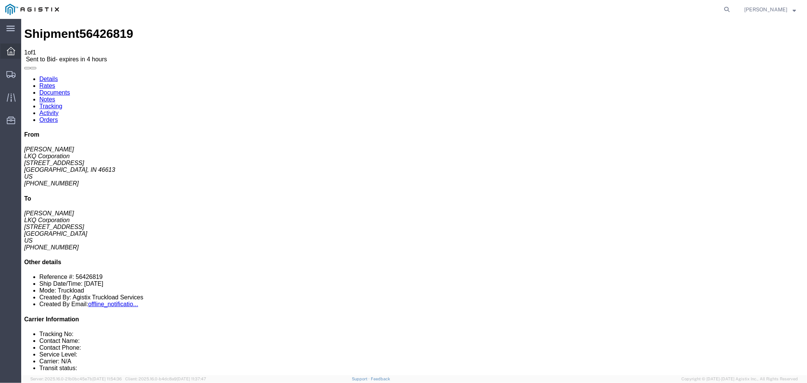
click at [10, 53] on icon at bounding box center [11, 51] width 8 height 8
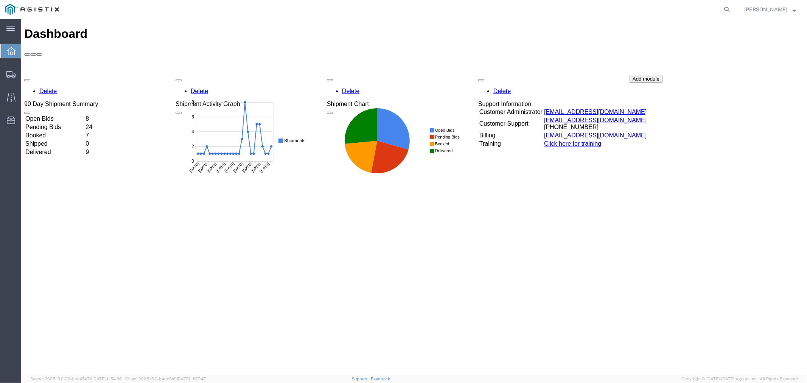
click at [84, 115] on td "Open Bids" at bounding box center [54, 119] width 59 height 8
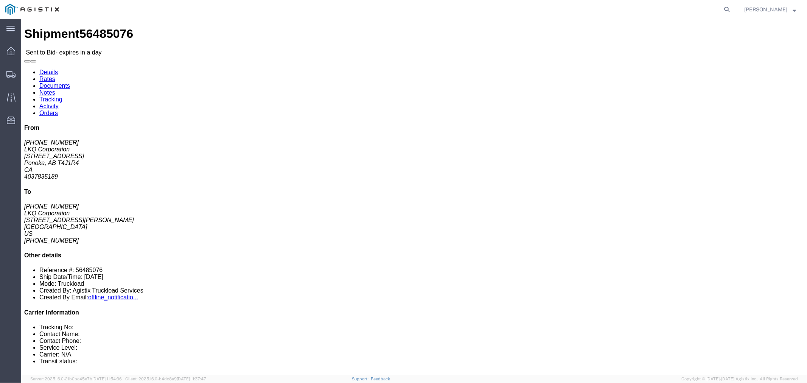
click link "Notes"
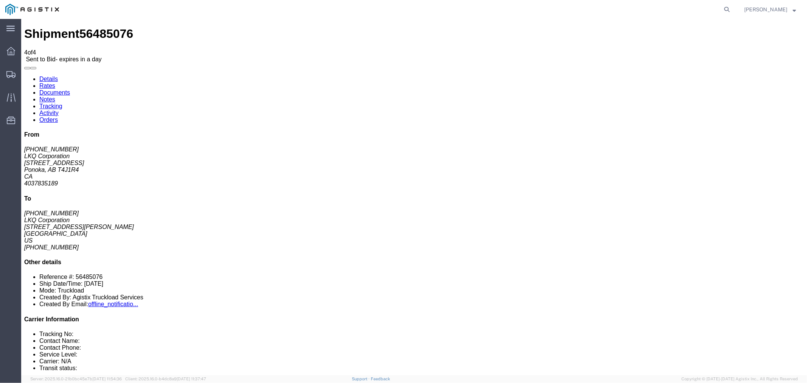
click at [55, 75] on link "Details" at bounding box center [48, 78] width 19 height 6
click button "button"
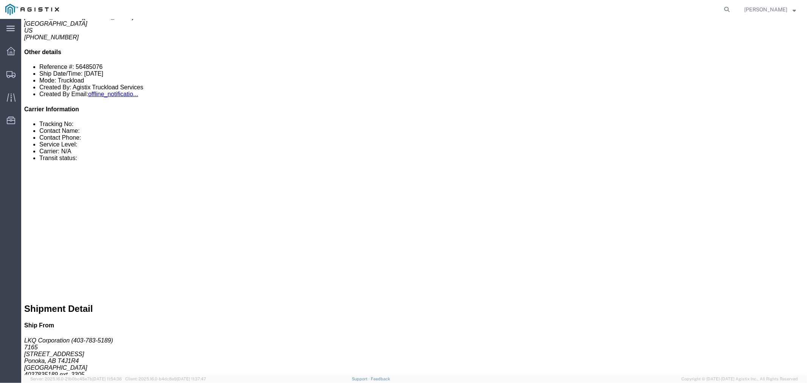
click link "Notes"
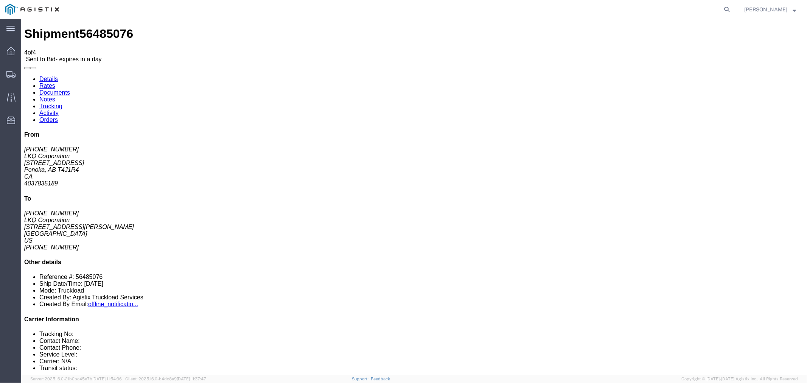
click at [55, 82] on link "Rates" at bounding box center [47, 85] width 16 height 6
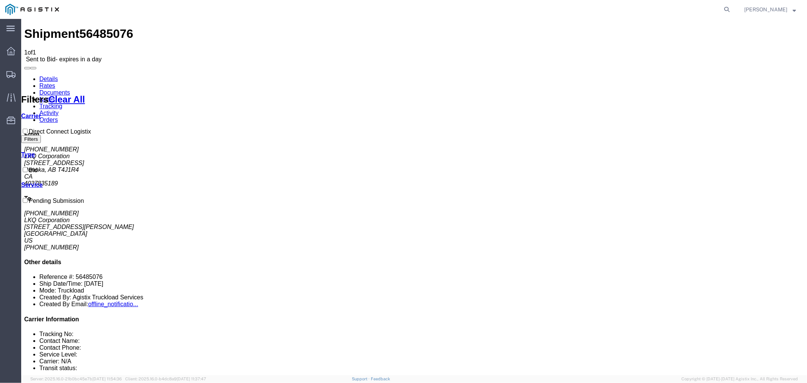
click at [56, 75] on link "Details" at bounding box center [48, 78] width 19 height 6
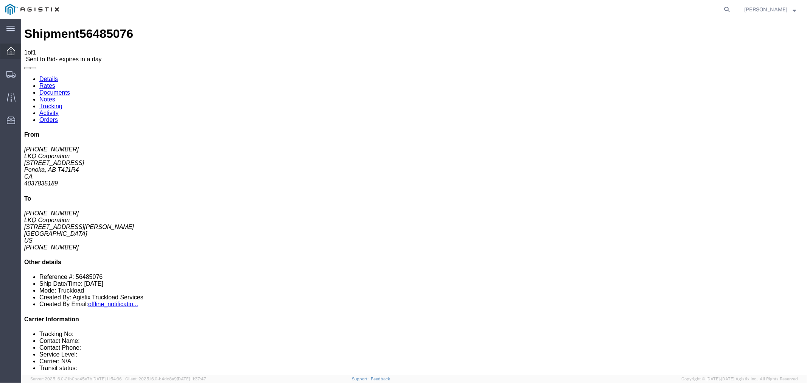
click at [8, 51] on icon at bounding box center [11, 51] width 8 height 8
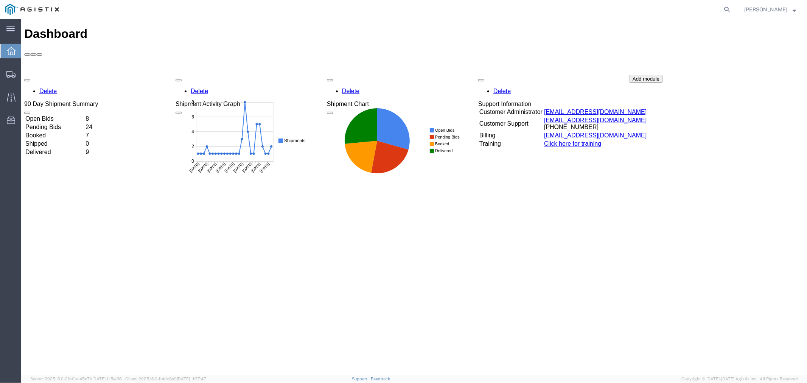
click at [82, 115] on td "Open Bids" at bounding box center [54, 119] width 59 height 8
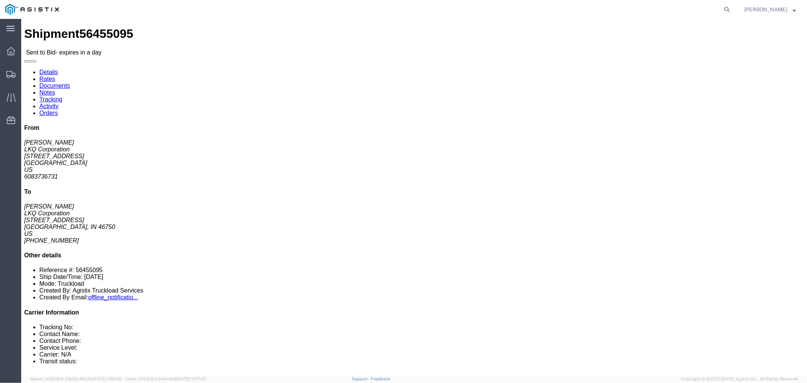
click button "button"
click link "Notes"
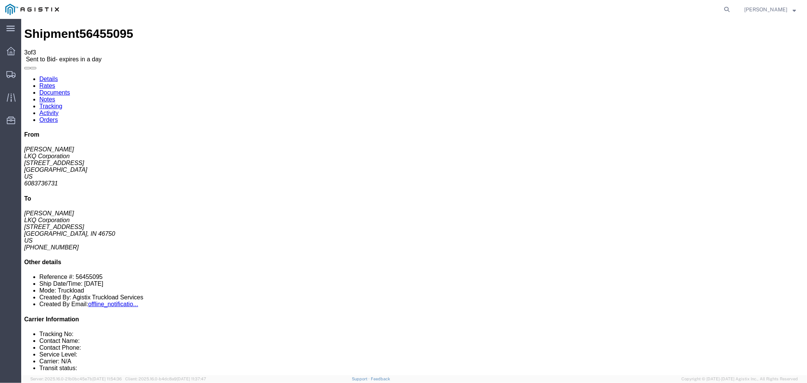
click at [55, 82] on link "Rates" at bounding box center [47, 85] width 16 height 6
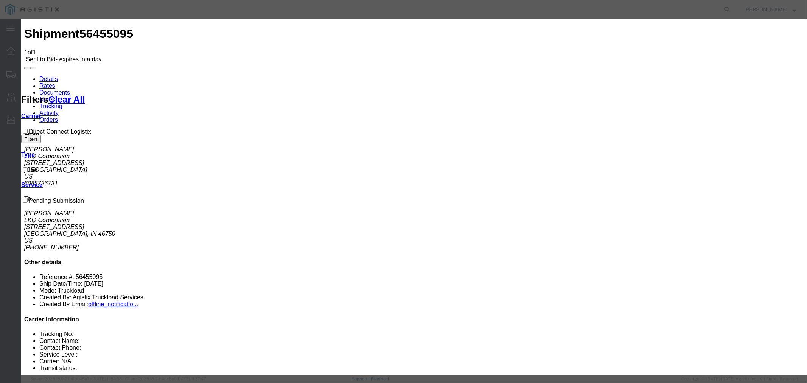
select select "4506"
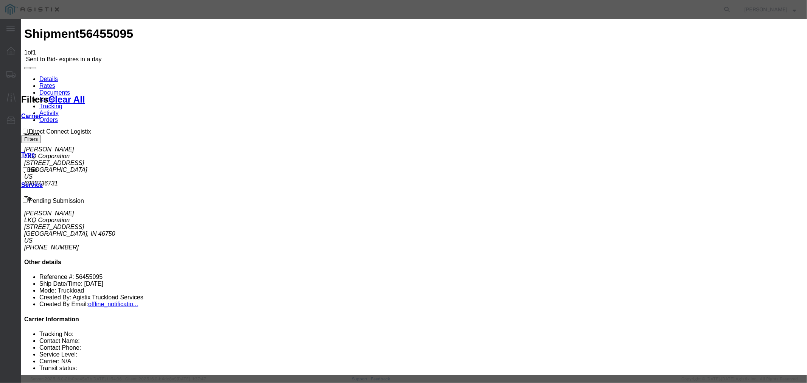
select select "15907"
drag, startPoint x: 566, startPoint y: 86, endPoint x: 582, endPoint y: 93, distance: 17.1
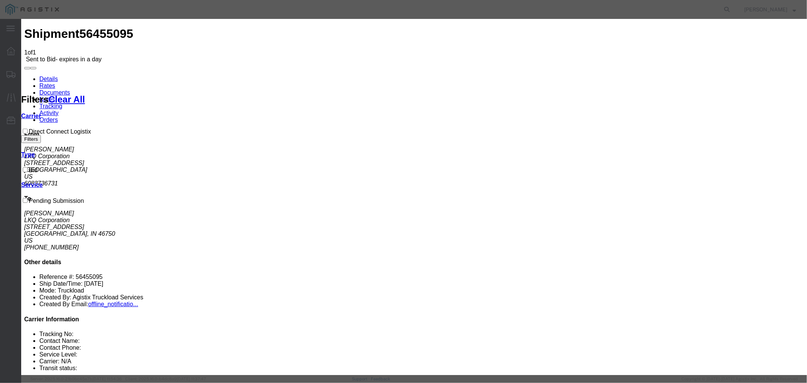
type input "DCL"
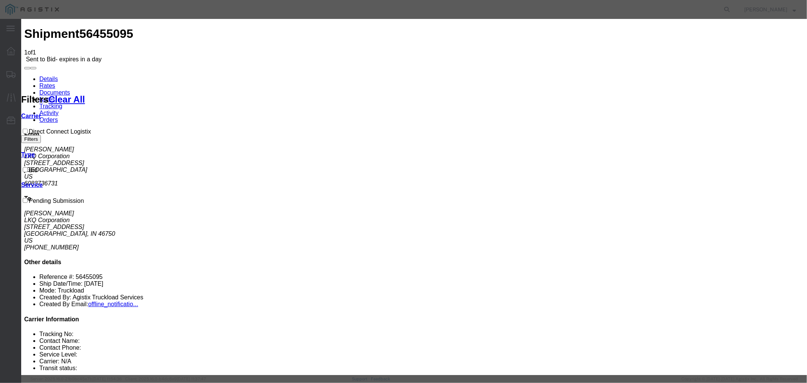
type input "1390"
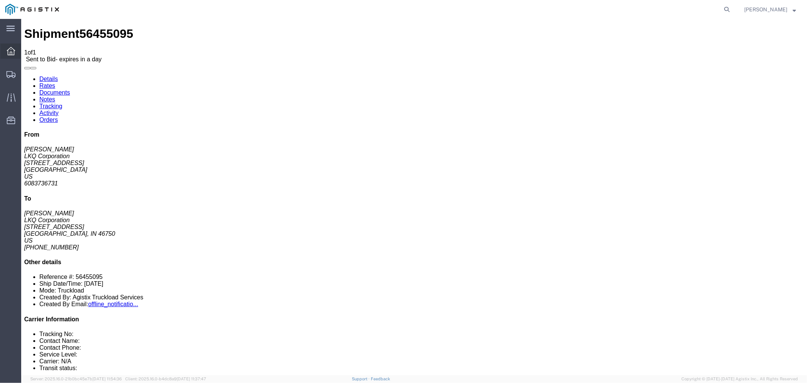
click at [14, 46] on div at bounding box center [10, 51] width 21 height 15
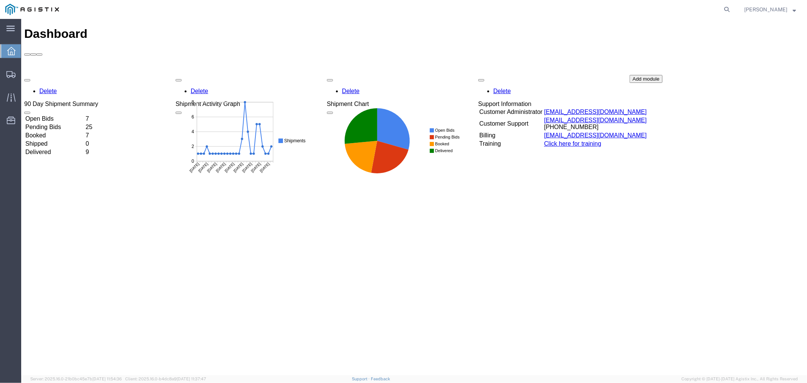
click at [82, 115] on td "Open Bids" at bounding box center [54, 119] width 59 height 8
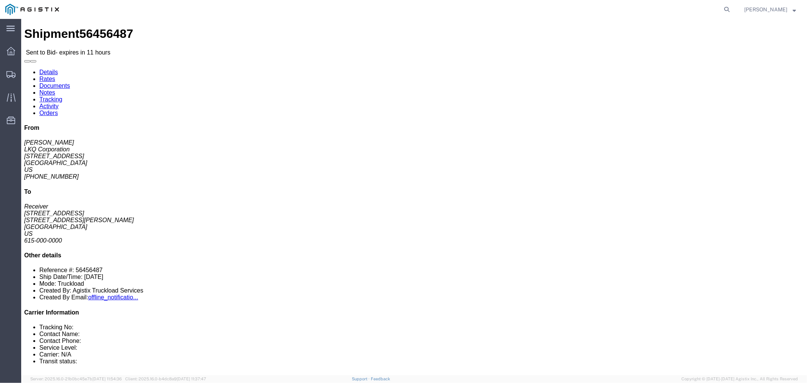
click icon "button"
click link "Notes"
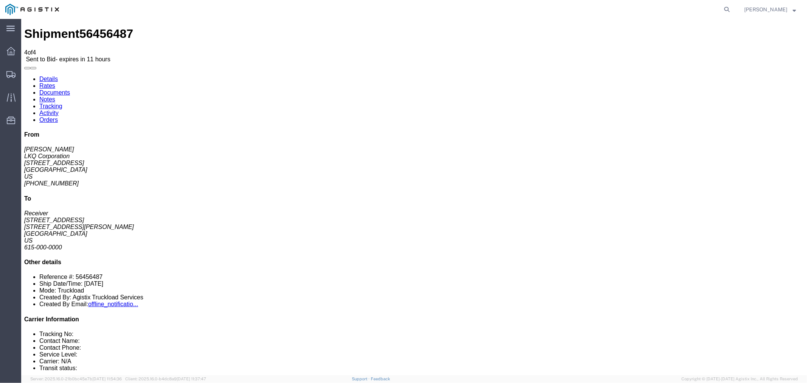
click at [55, 82] on link "Rates" at bounding box center [47, 85] width 16 height 6
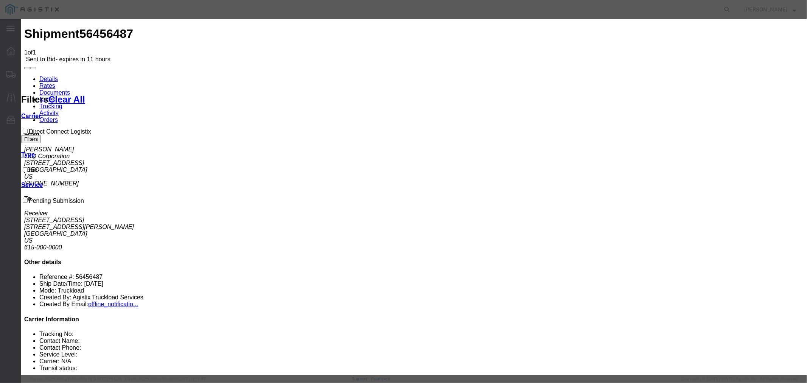
select select "4506"
select select "15907"
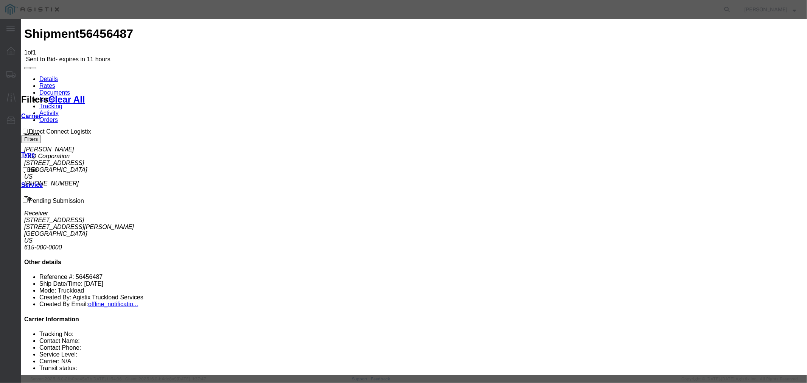
drag, startPoint x: 565, startPoint y: 88, endPoint x: 570, endPoint y: 93, distance: 6.7
type input "DCL"
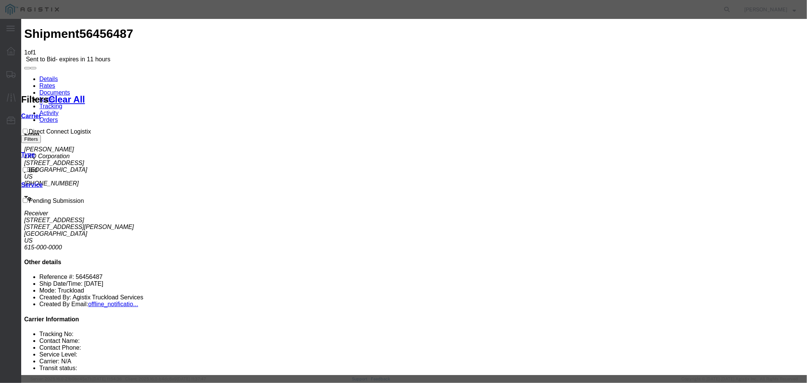
type input "2990"
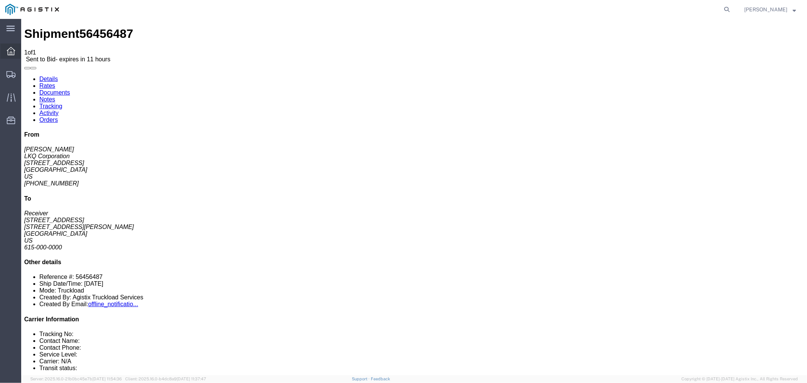
click at [16, 47] on div at bounding box center [10, 51] width 21 height 15
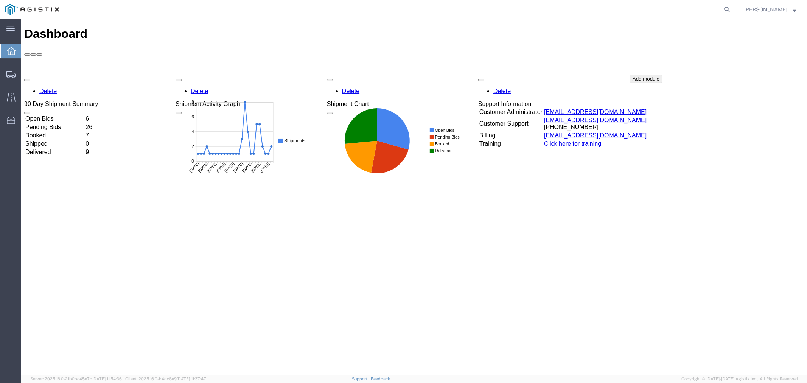
click at [76, 75] on div "Delete 90 Day Shipment Summary Open Bids 6 Pending Bids 26 Booked 7 Shipped 0 D…" at bounding box center [414, 132] width 780 height 114
click at [56, 115] on td "Open Bids" at bounding box center [54, 119] width 59 height 8
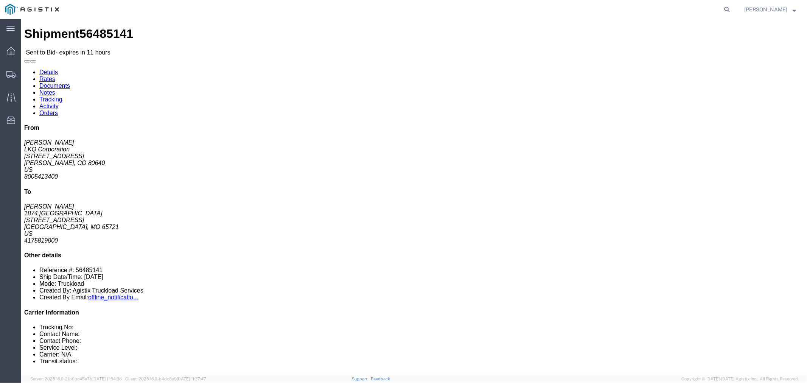
click link "Notes"
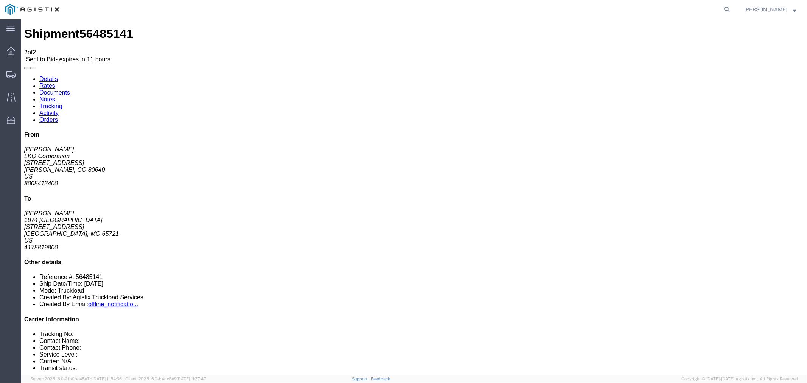
click at [55, 82] on link "Rates" at bounding box center [47, 85] width 16 height 6
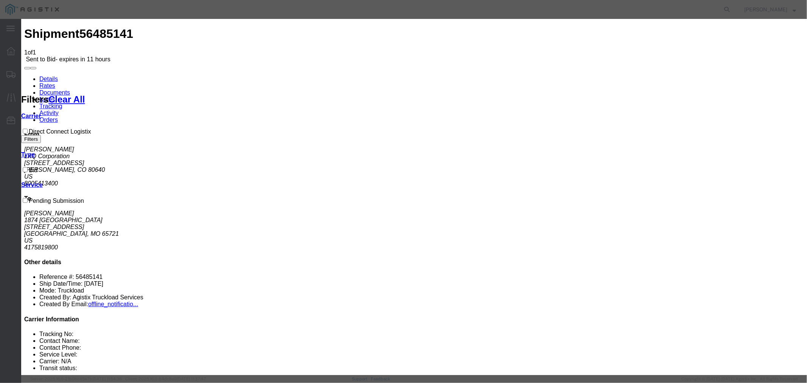
select select "4506"
select select "15907"
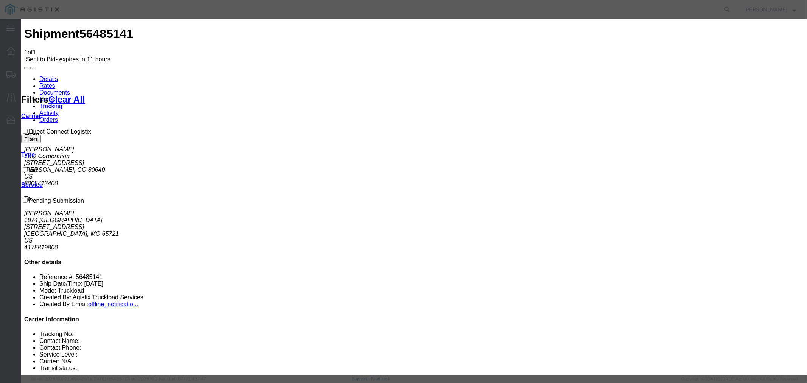
type input "DCL"
drag, startPoint x: 569, startPoint y: 173, endPoint x: 568, endPoint y: 166, distance: 6.9
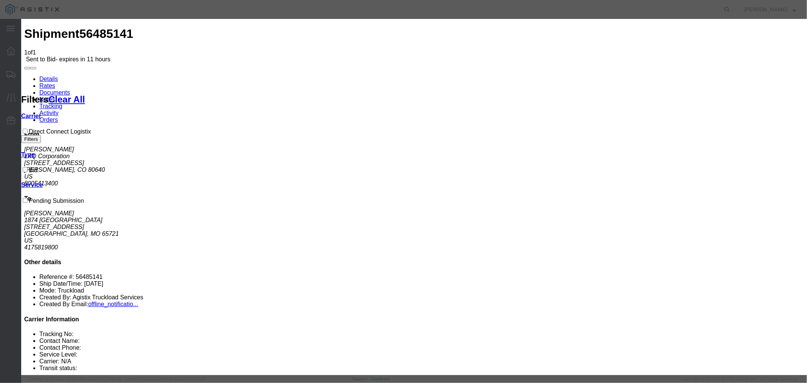
type input "1"
type input "9"
type input "1090"
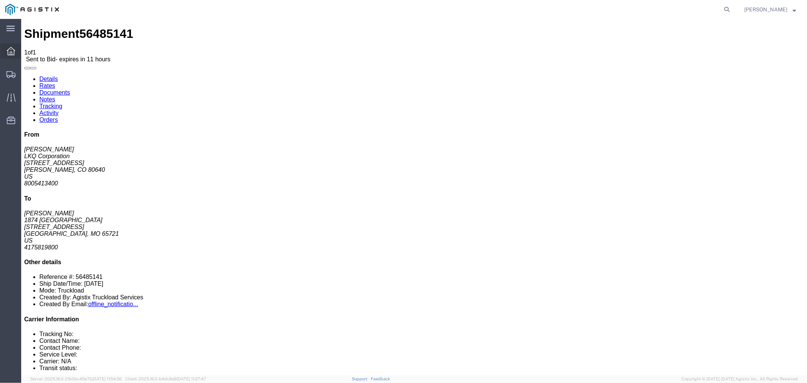
click at [14, 54] on icon at bounding box center [11, 51] width 8 height 8
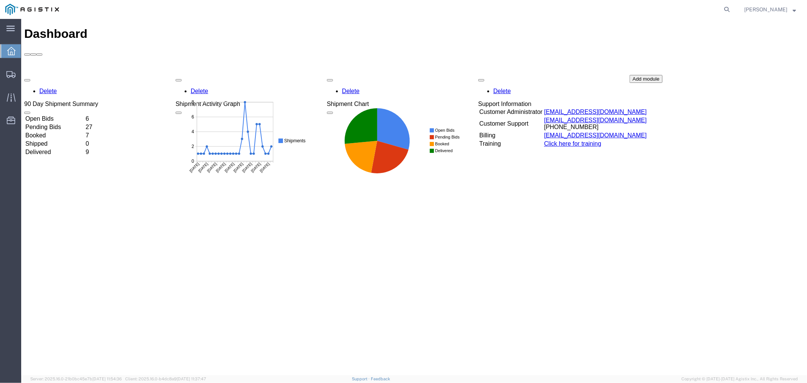
click at [53, 115] on td "Open Bids" at bounding box center [54, 119] width 59 height 8
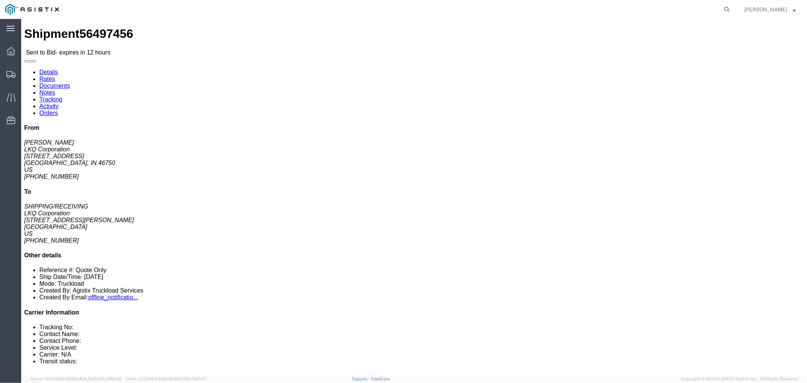
click link "Notes"
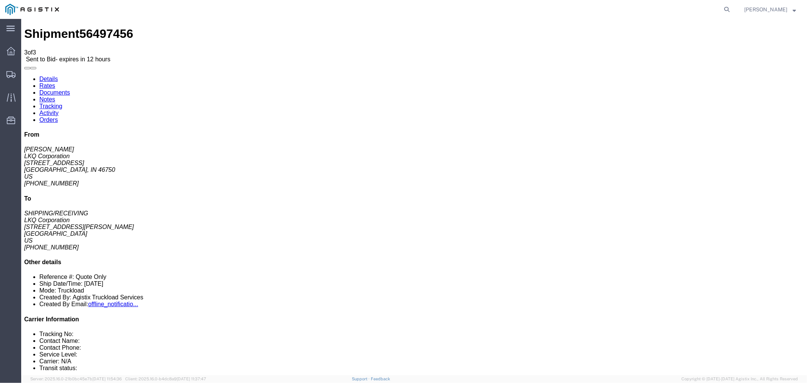
click at [55, 82] on link "Rates" at bounding box center [47, 85] width 16 height 6
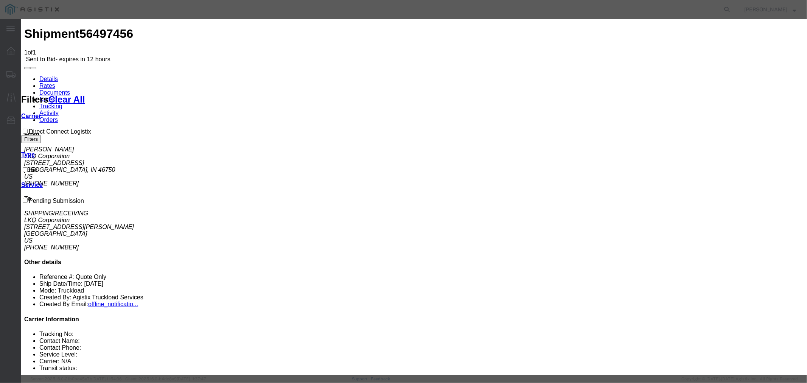
select select "4506"
drag, startPoint x: 481, startPoint y: 111, endPoint x: 460, endPoint y: 93, distance: 27.6
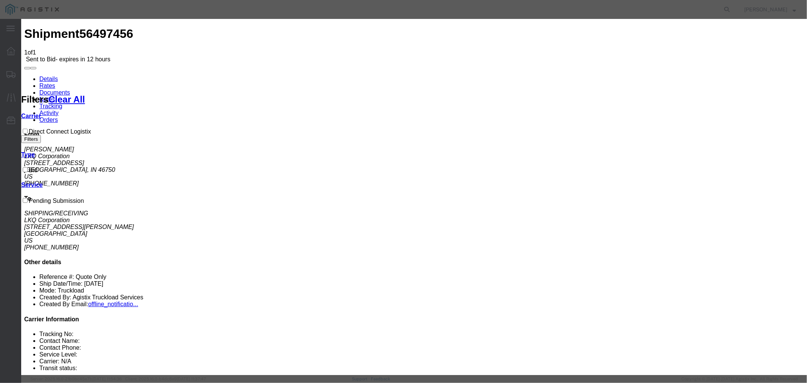
select select "15907"
drag, startPoint x: 559, startPoint y: 89, endPoint x: 570, endPoint y: 97, distance: 13.3
type input "DCL"
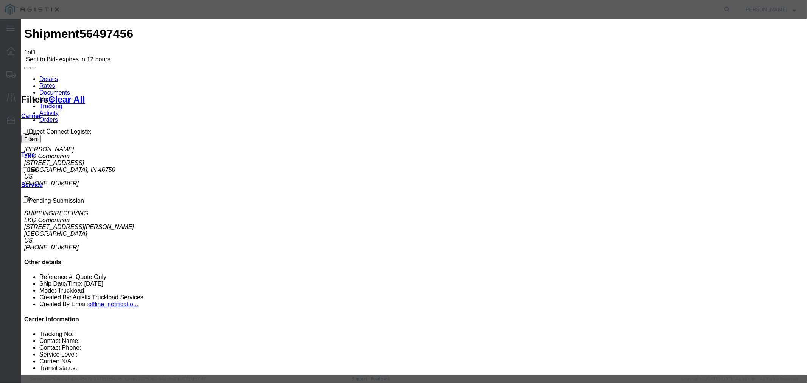
type input "1250"
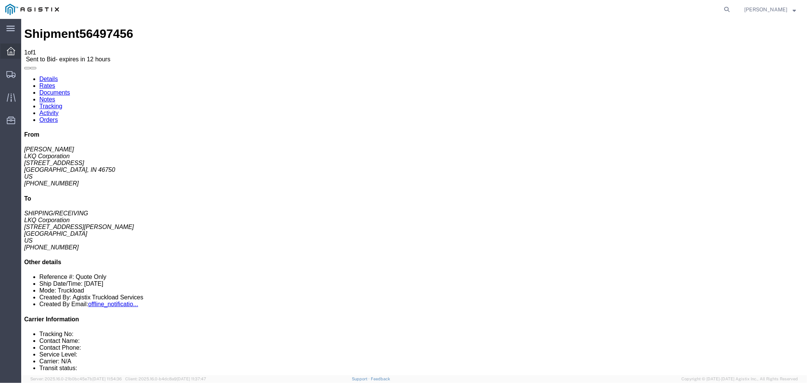
click at [12, 52] on icon at bounding box center [11, 51] width 8 height 8
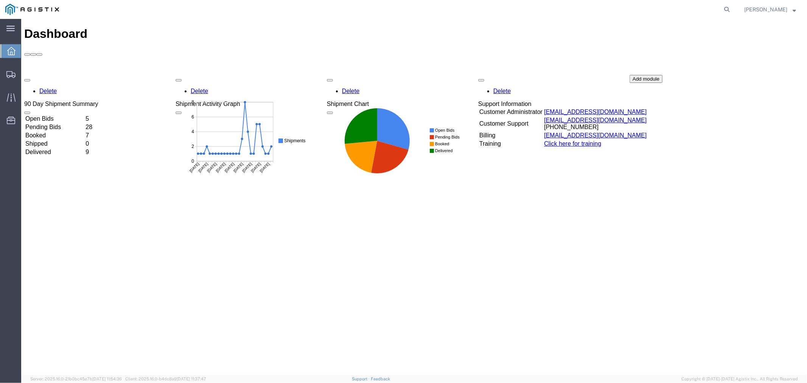
click at [62, 115] on td "Open Bids" at bounding box center [54, 119] width 59 height 8
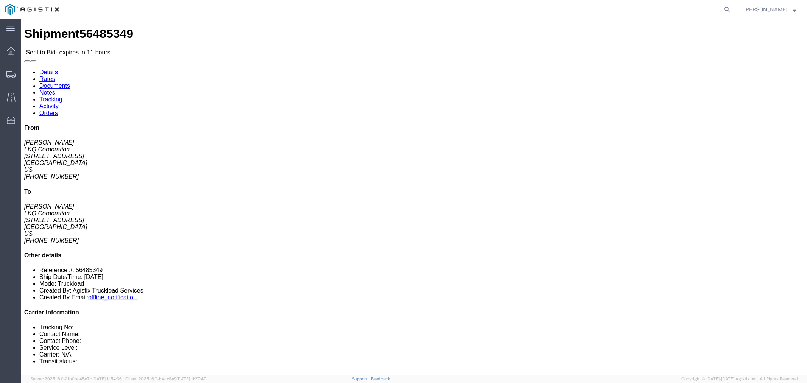
click button "button"
click link "Notes"
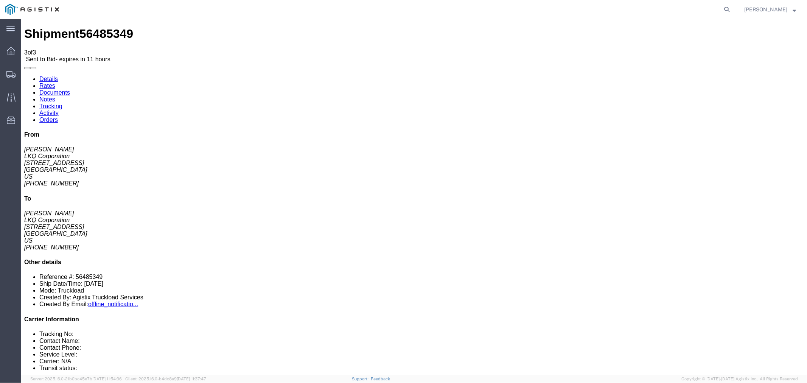
click at [55, 82] on link "Rates" at bounding box center [47, 85] width 16 height 6
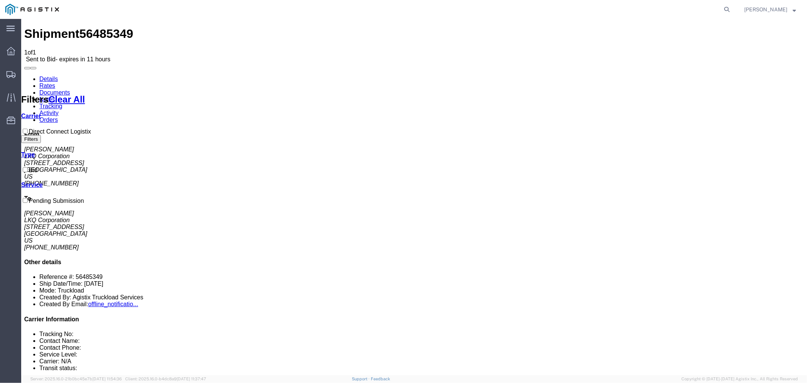
click at [55, 96] on link "Notes" at bounding box center [47, 99] width 16 height 6
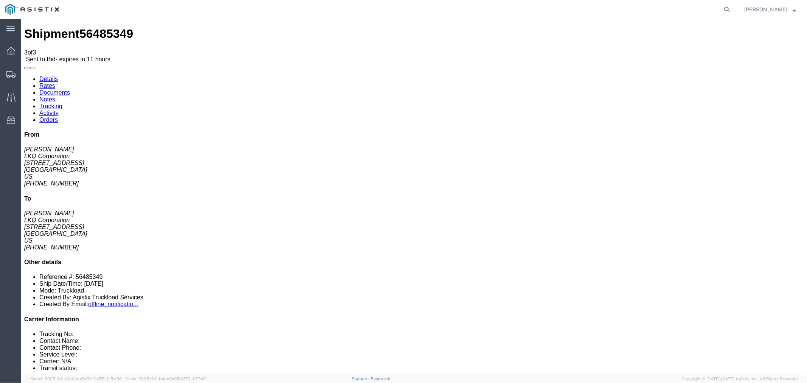
click at [55, 82] on link "Rates" at bounding box center [47, 85] width 16 height 6
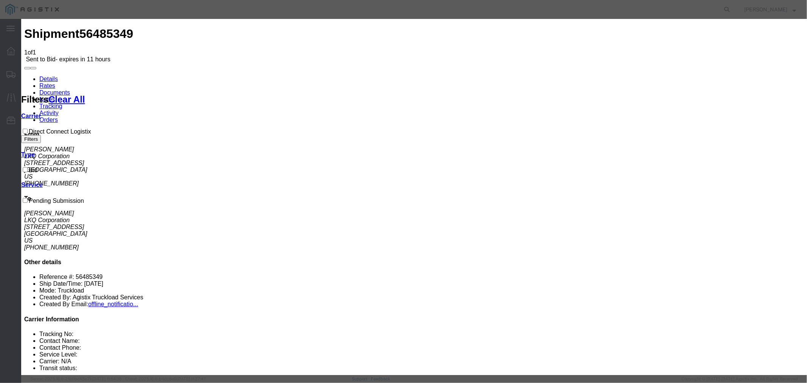
drag, startPoint x: 289, startPoint y: 88, endPoint x: 294, endPoint y: 93, distance: 7.0
select select "4506"
drag, startPoint x: 455, startPoint y: 84, endPoint x: 457, endPoint y: 92, distance: 8.0
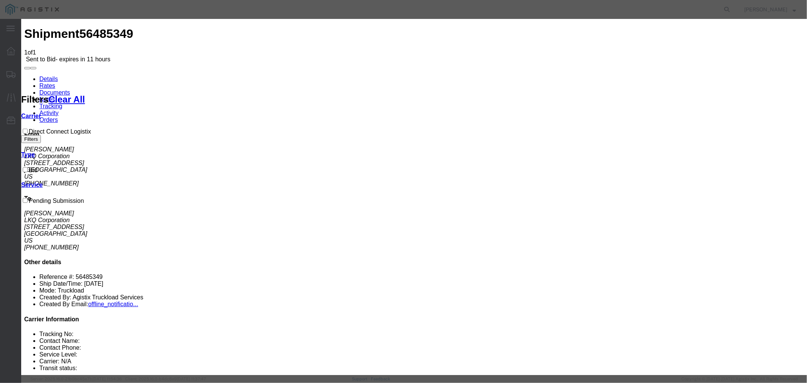
select select "15907"
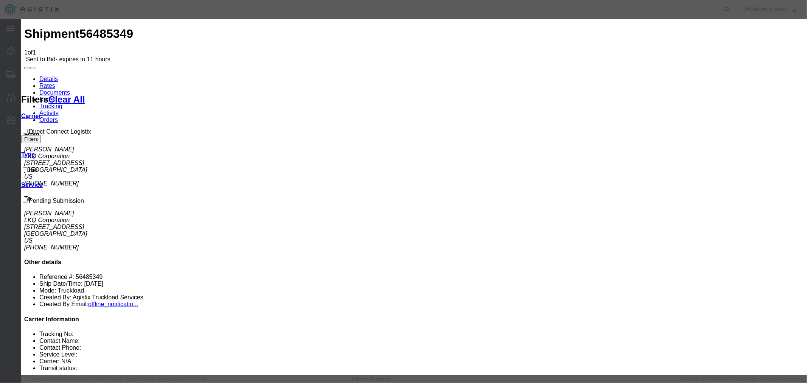
type input "DCL"
type input "3650"
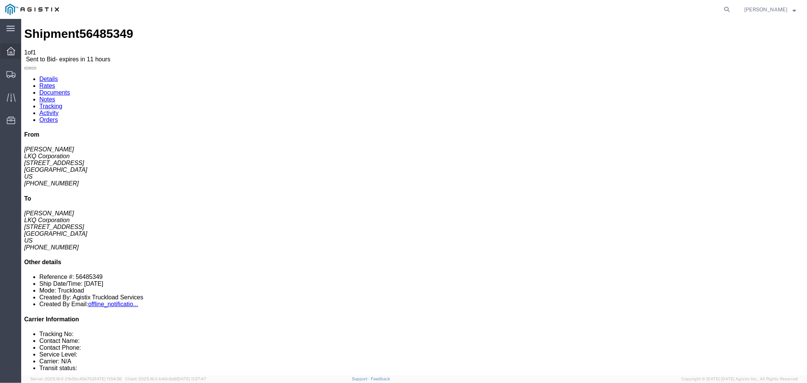
click at [13, 51] on icon at bounding box center [11, 51] width 8 height 8
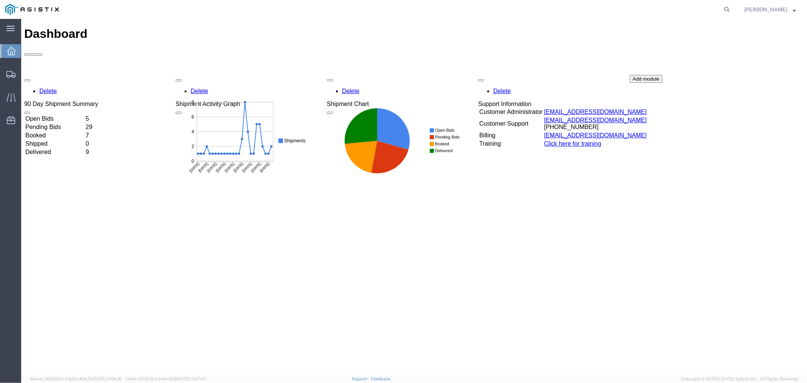
click at [62, 115] on td "Open Bids" at bounding box center [54, 119] width 59 height 8
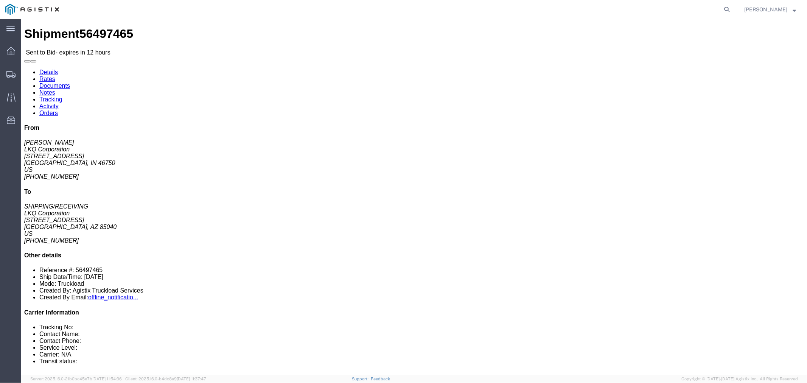
click button "button"
click link "Notes"
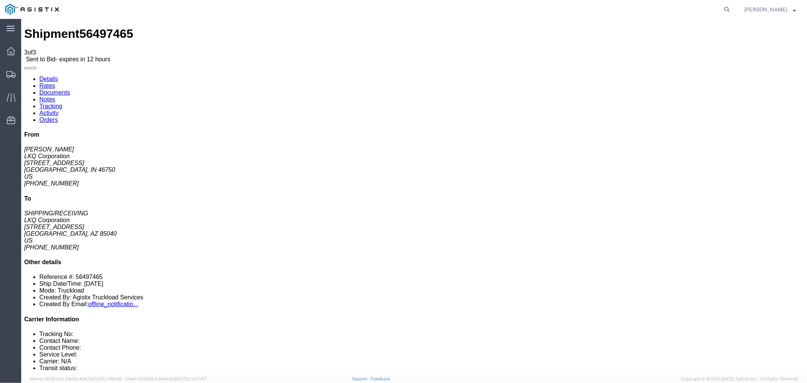
click at [55, 82] on link "Rates" at bounding box center [47, 85] width 16 height 6
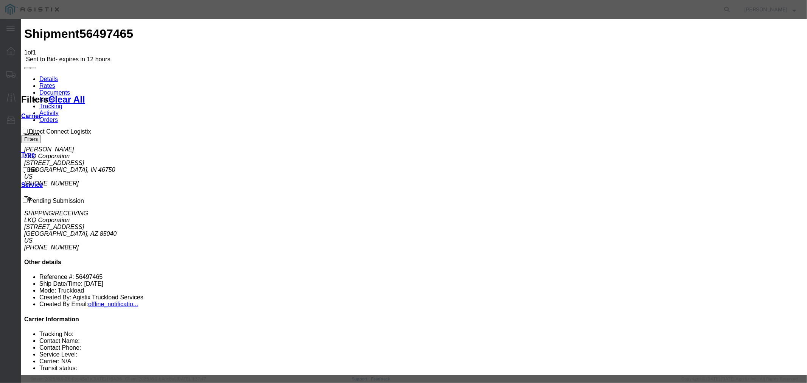
drag, startPoint x: 312, startPoint y: 88, endPoint x: 312, endPoint y: 92, distance: 4.2
select select "4506"
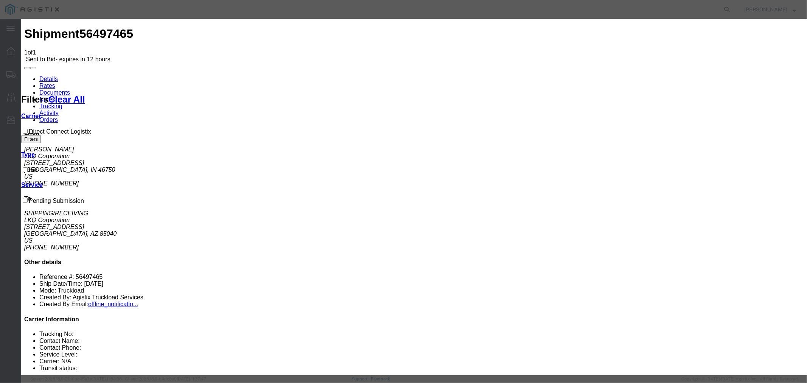
select select "15907"
drag, startPoint x: 564, startPoint y: 87, endPoint x: 572, endPoint y: 93, distance: 9.5
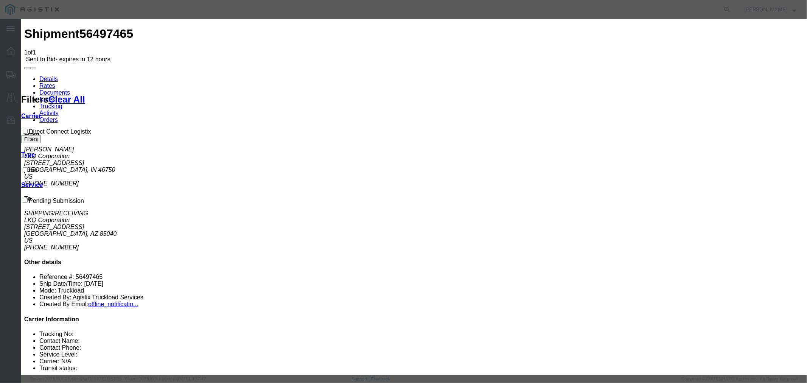
type input "DCL"
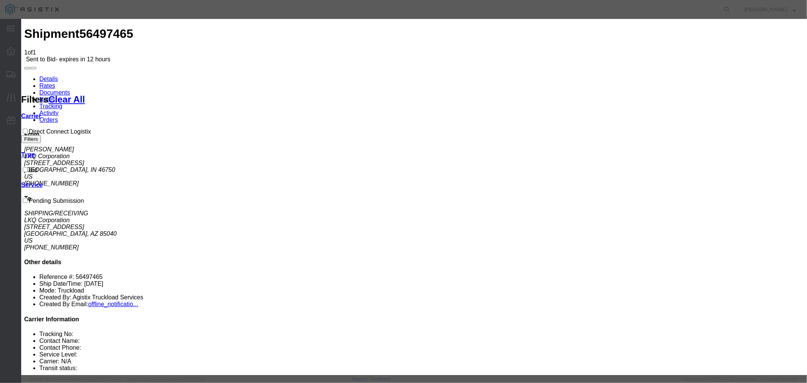
type input "1490"
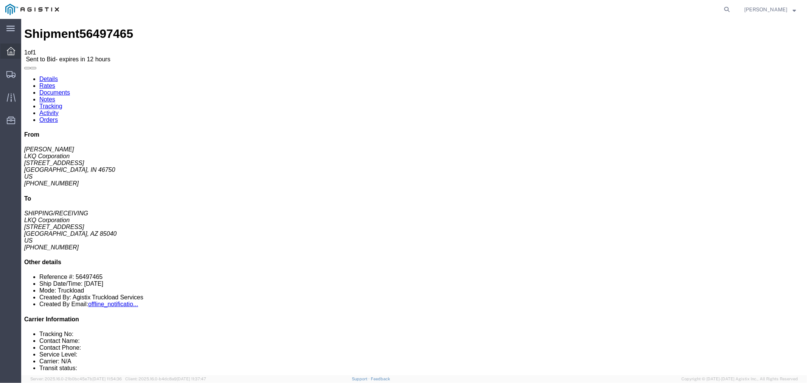
click at [16, 51] on div at bounding box center [10, 51] width 21 height 15
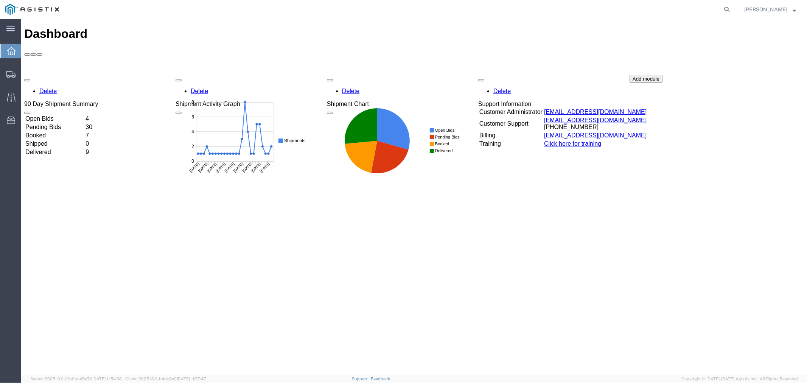
click at [87, 75] on div "Delete 90 Day Shipment Summary Open Bids 4 Pending Bids 30 Booked 7 Shipped 0 D…" at bounding box center [414, 132] width 780 height 114
click at [84, 115] on td "Open Bids" at bounding box center [54, 119] width 59 height 8
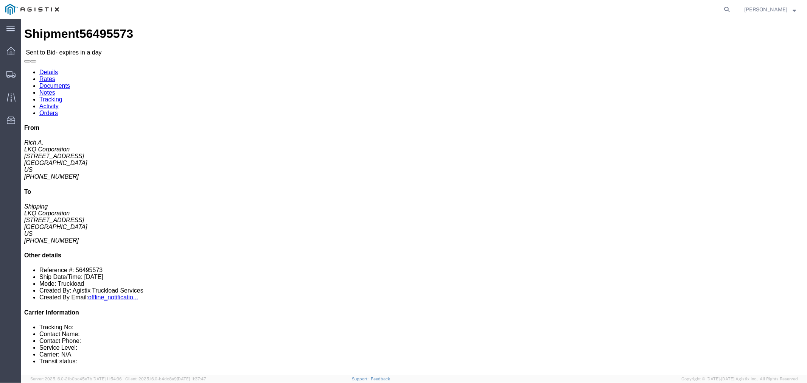
click button "button"
click link "Rates"
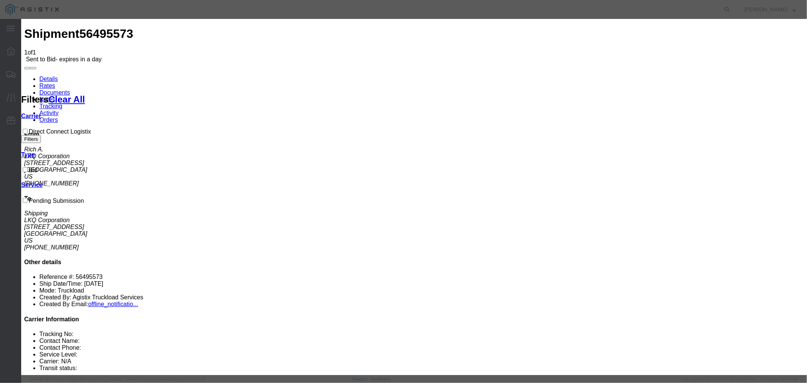
select select "4506"
select select "15907"
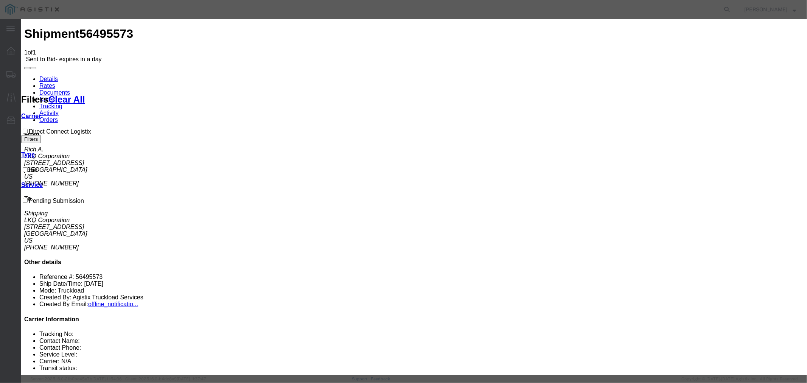
type input "DCL"
type input "2250"
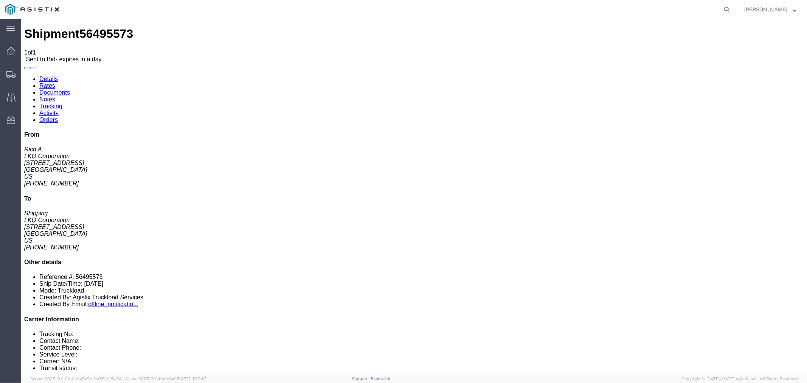
click at [55, 96] on link "Notes" at bounding box center [47, 99] width 16 height 6
click at [13, 55] on icon at bounding box center [11, 51] width 8 height 8
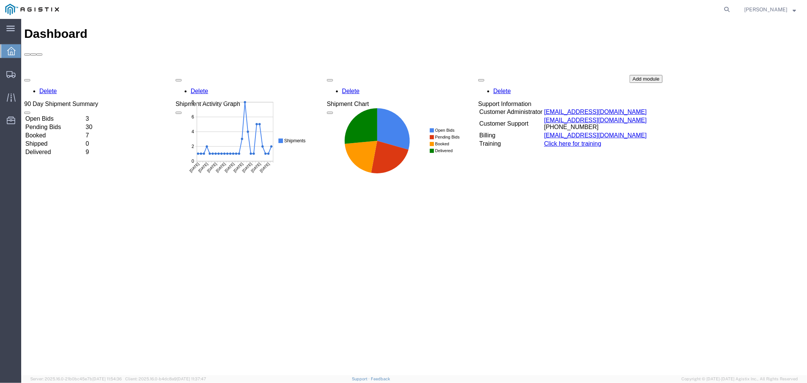
click at [75, 75] on div "Delete 90 Day Shipment Summary Open Bids 3 Pending Bids 30 Booked 7 Shipped 0 D…" at bounding box center [414, 132] width 780 height 114
click at [70, 115] on td "Open Bids" at bounding box center [54, 119] width 59 height 8
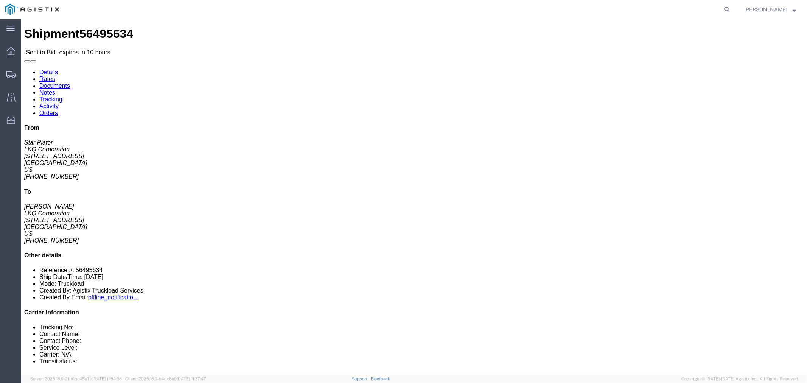
click link "Notes"
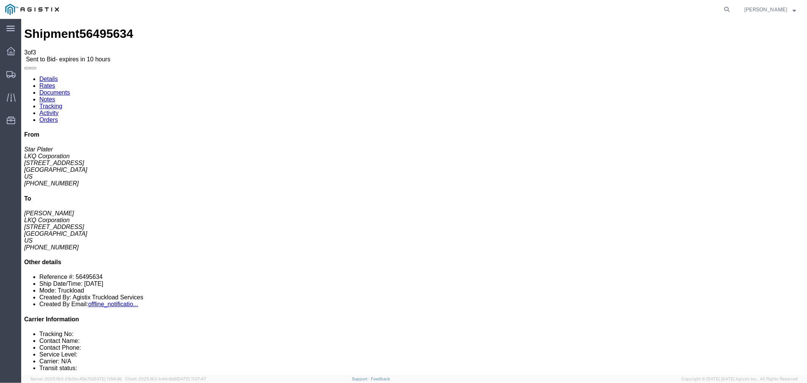
click at [55, 82] on link "Rates" at bounding box center [47, 85] width 16 height 6
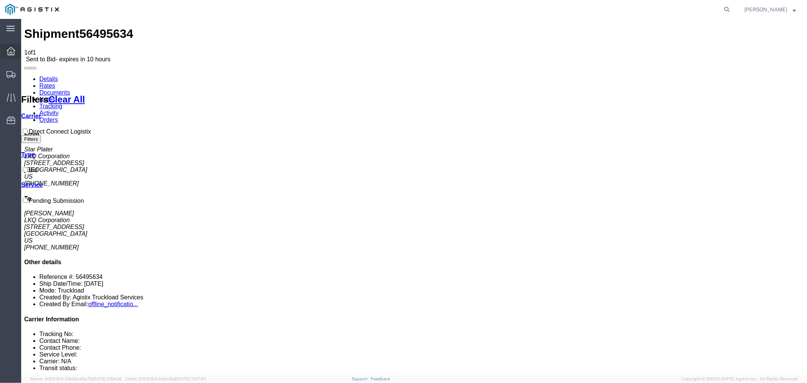
click at [12, 51] on icon at bounding box center [11, 51] width 8 height 8
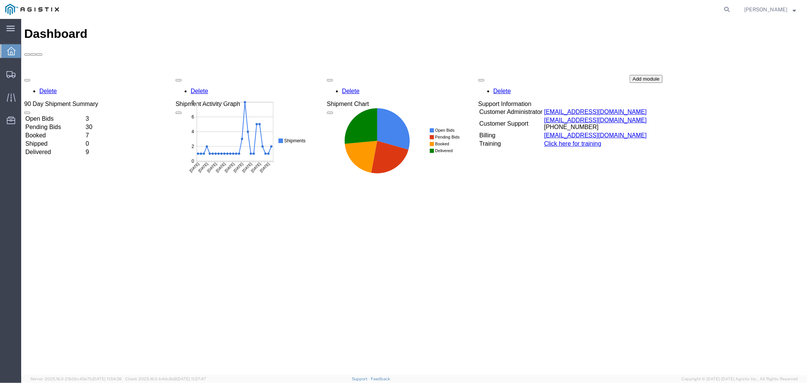
click at [84, 115] on td "Open Bids" at bounding box center [54, 119] width 59 height 8
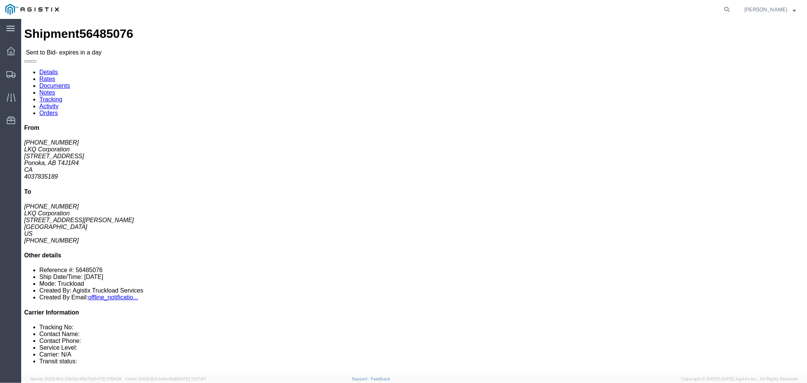
click link "Rates"
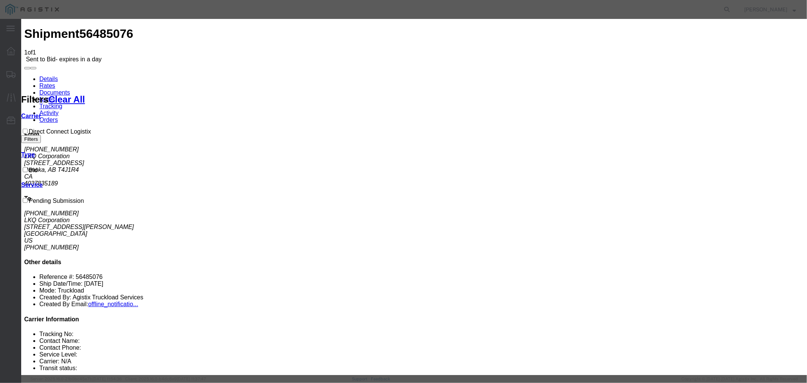
select select "4506"
select select "15907"
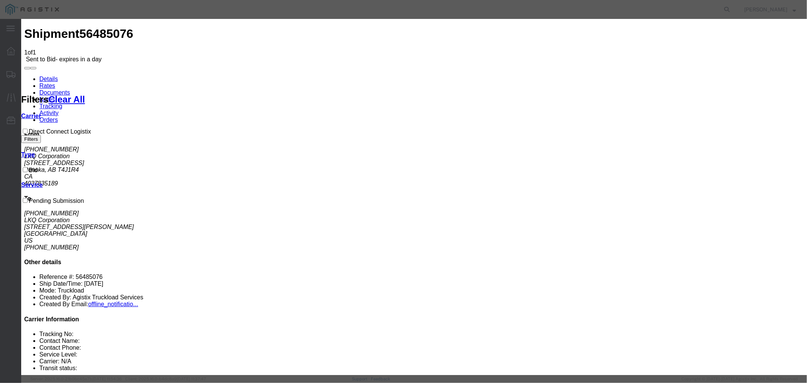
type input "DCL"
type input "2750"
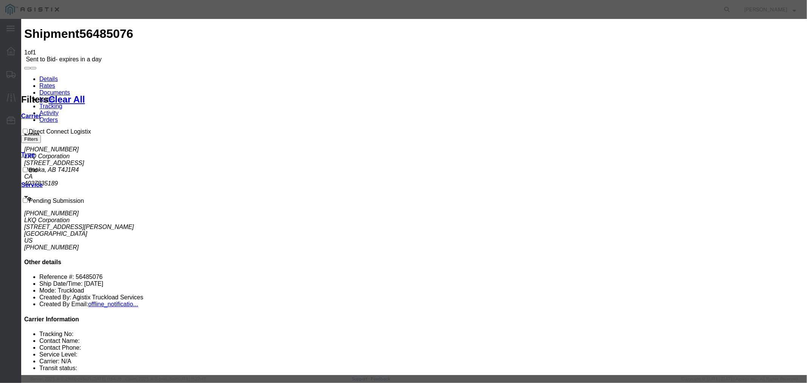
type textarea "I have 2 dedicated carriers from Calgary that run that lane often. They can pic…"
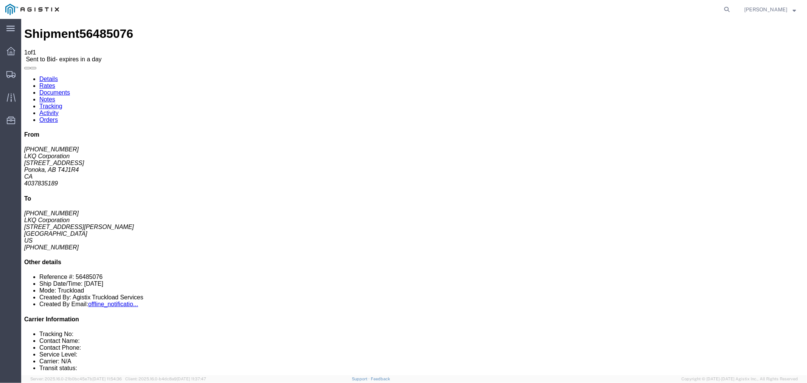
click at [8, 42] on div "Dashboard Shipments Traffic Resources Address Book Saved Searches" at bounding box center [10, 89] width 21 height 103
click at [9, 44] on div at bounding box center [10, 51] width 21 height 15
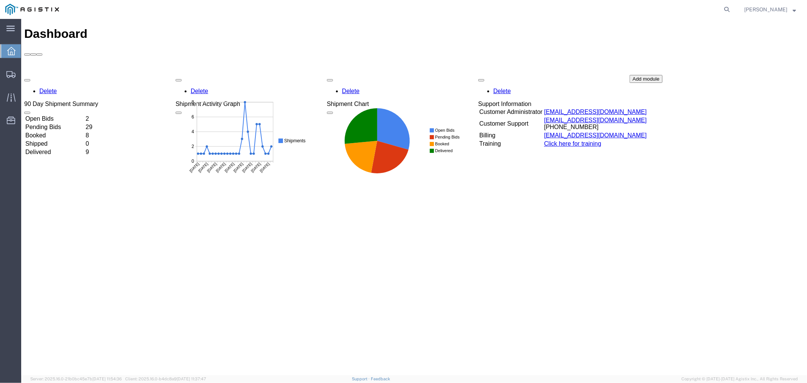
click at [78, 115] on td "Open Bids" at bounding box center [54, 119] width 59 height 8
